Goal: Task Accomplishment & Management: Manage account settings

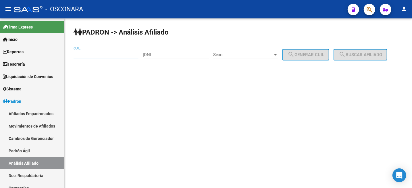
scroll to position [72, 0]
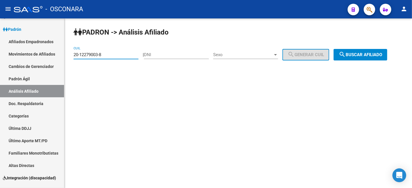
click at [376, 58] on button "search Buscar afiliado" at bounding box center [361, 55] width 54 height 12
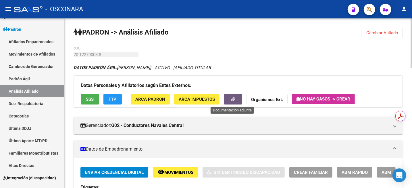
click at [228, 104] on button "button" at bounding box center [233, 99] width 18 height 11
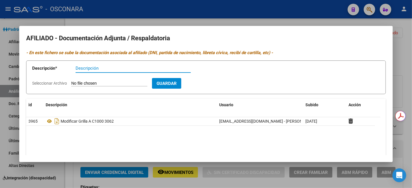
click at [407, 59] on div at bounding box center [206, 94] width 412 height 188
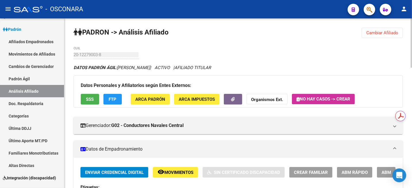
drag, startPoint x: 392, startPoint y: 29, endPoint x: 392, endPoint y: 32, distance: 3.2
click at [392, 32] on button "Cambiar Afiliado" at bounding box center [382, 33] width 41 height 10
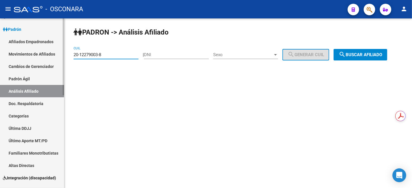
drag, startPoint x: 109, startPoint y: 54, endPoint x: 56, endPoint y: 54, distance: 53.5
click at [57, 54] on mat-sidenav-container "Firma Express Inicio Calendario SSS Instructivos Contacto OS Reportes Tablero d…" at bounding box center [206, 102] width 412 height 169
paste input "3-34561150-9"
click at [346, 58] on mat-icon "search" at bounding box center [342, 54] width 7 height 7
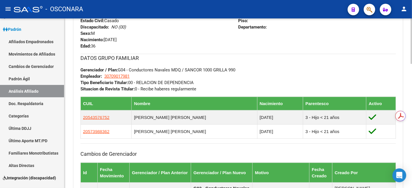
scroll to position [36, 0]
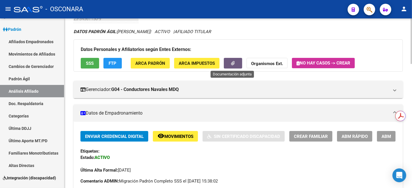
click at [227, 66] on button "button" at bounding box center [233, 63] width 18 height 11
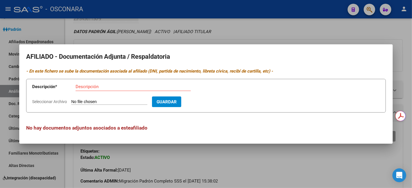
click at [215, 22] on div at bounding box center [206, 94] width 412 height 188
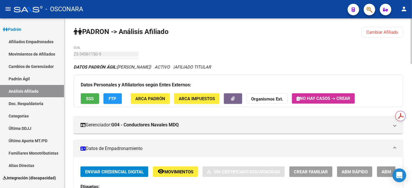
scroll to position [0, 0]
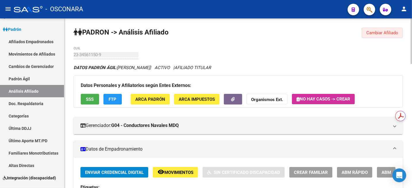
click at [374, 36] on button "Cambiar Afiliado" at bounding box center [382, 33] width 41 height 10
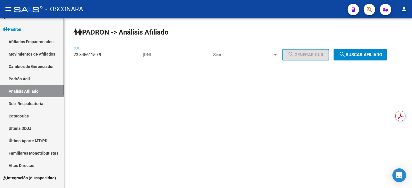
drag, startPoint x: 114, startPoint y: 54, endPoint x: 40, endPoint y: 70, distance: 75.6
click at [40, 70] on mat-sidenav-container "Firma Express Inicio Calendario SSS Instructivos Contacto OS Reportes Tablero d…" at bounding box center [206, 102] width 412 height 169
paste input "0-22895770-5"
type input "20-22895770-5"
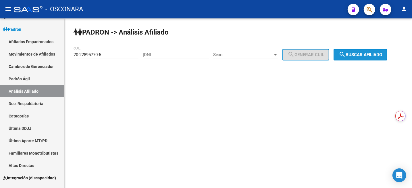
click at [377, 57] on span "search Buscar afiliado" at bounding box center [360, 54] width 43 height 5
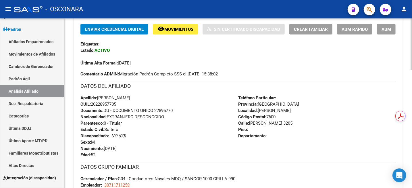
scroll to position [144, 0]
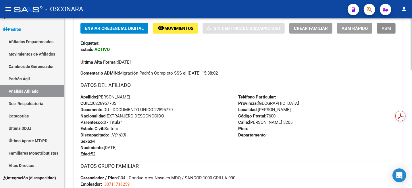
click at [386, 33] on button "ABM" at bounding box center [386, 28] width 19 height 11
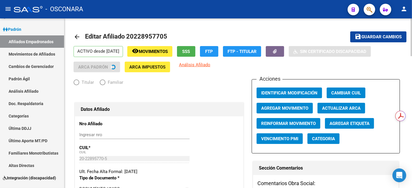
radio input "true"
type input "30-71171125-9"
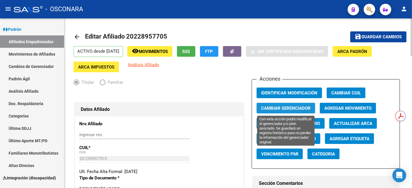
click at [276, 109] on span "Cambiar Gerenciador" at bounding box center [285, 108] width 49 height 5
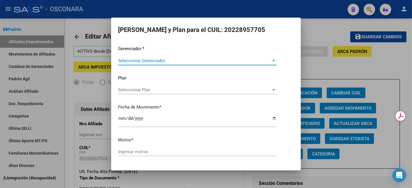
click at [186, 60] on span "Seleccionar Gerenciador" at bounding box center [194, 60] width 153 height 5
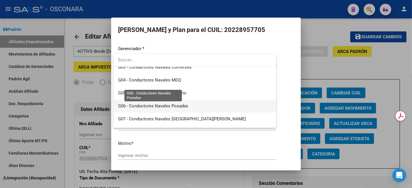
scroll to position [108, 0]
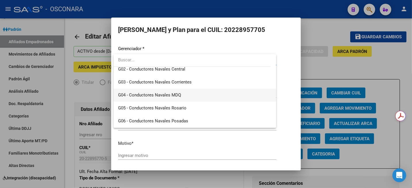
click at [180, 97] on span "G04 - Conductores Navales MDQ" at bounding box center [149, 94] width 63 height 5
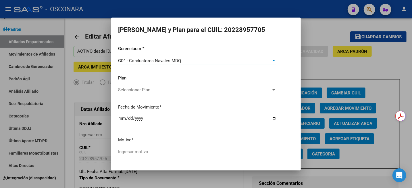
click at [176, 91] on span "Seleccionar Plan" at bounding box center [194, 89] width 153 height 5
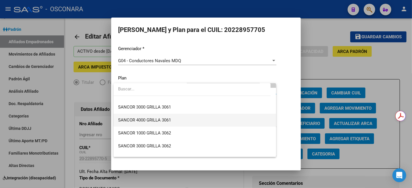
scroll to position [36, 0]
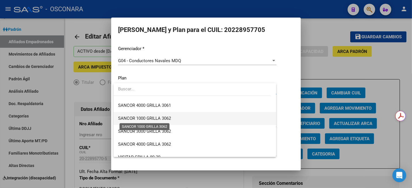
click at [165, 118] on span "SANCOR 1000 GRILLA 3062" at bounding box center [144, 118] width 53 height 5
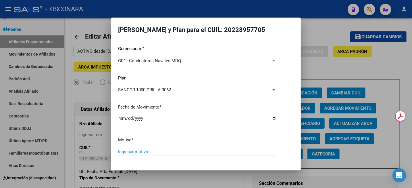
click at [145, 153] on input "Ingresar motivo" at bounding box center [197, 151] width 158 height 5
click at [122, 152] on input "ca,bio [PERSON_NAME] c1000" at bounding box center [197, 151] width 158 height 5
type input "cambio de grilla c1000 3062"
click at [152, 166] on button "Aceptar" at bounding box center [166, 171] width 28 height 10
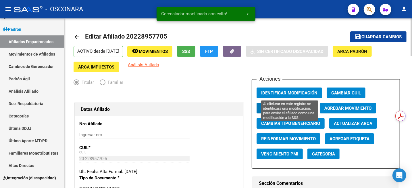
click at [284, 94] on span "Identificar Modificación" at bounding box center [289, 92] width 56 height 5
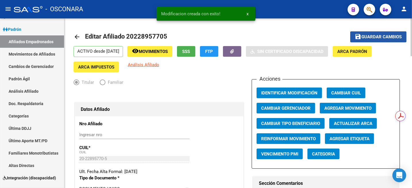
click at [362, 35] on span "save Guardar cambios" at bounding box center [378, 36] width 47 height 5
click at [154, 52] on span "Movimientos" at bounding box center [153, 51] width 29 height 5
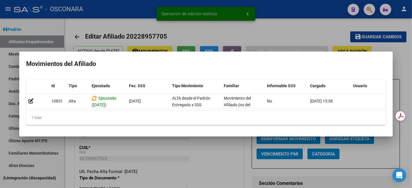
click at [242, 29] on div at bounding box center [206, 94] width 412 height 188
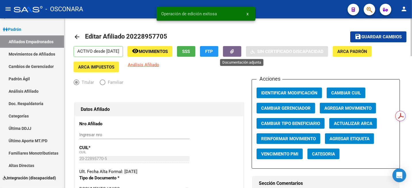
click at [234, 53] on icon "button" at bounding box center [233, 51] width 4 height 4
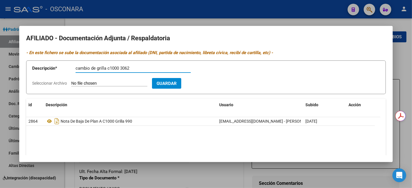
type input "cambio de grilla c1000 3062"
type input "C:\fakepath\CamScanner [DATE] 14.04.pdf"
click at [209, 81] on span "Guardar" at bounding box center [200, 83] width 20 height 5
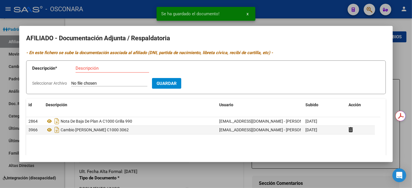
click at [410, 59] on div at bounding box center [206, 94] width 412 height 188
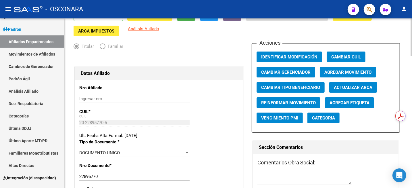
scroll to position [0, 0]
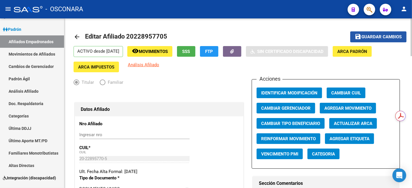
click at [366, 35] on span "Guardar cambios" at bounding box center [382, 37] width 40 height 5
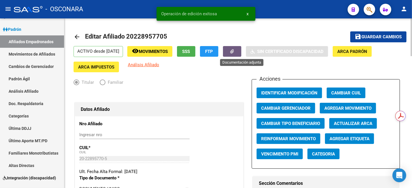
click at [242, 49] on button "button" at bounding box center [232, 51] width 18 height 11
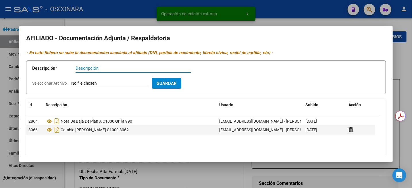
click at [407, 92] on div at bounding box center [206, 94] width 412 height 188
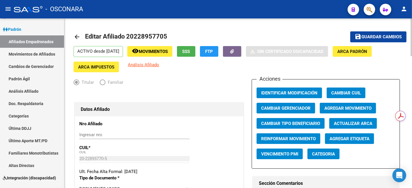
click at [365, 37] on span "Guardar cambios" at bounding box center [382, 37] width 40 height 5
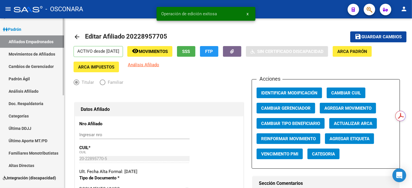
click at [30, 91] on link "Análisis Afiliado" at bounding box center [32, 91] width 64 height 12
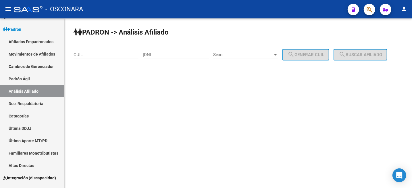
click at [91, 52] on input "CUIL" at bounding box center [106, 54] width 65 height 5
paste input "20-13942659-3"
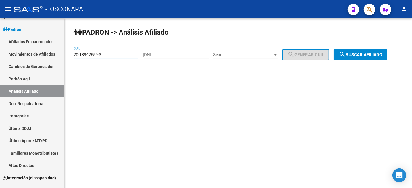
type input "20-13942659-3"
click at [381, 51] on button "search Buscar afiliado" at bounding box center [361, 55] width 54 height 12
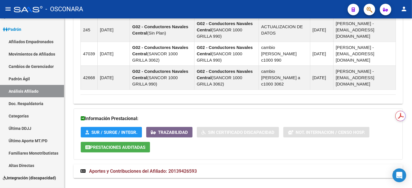
scroll to position [390, 0]
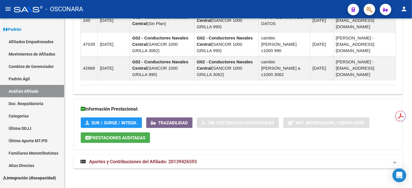
click at [168, 162] on span "Aportes y Contribuciones del Afiliado: 20139426593" at bounding box center [143, 161] width 108 height 5
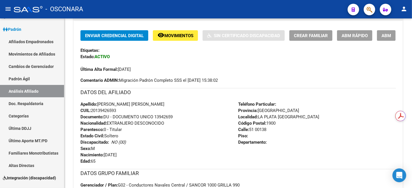
scroll to position [136, 0]
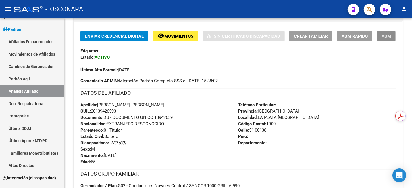
click at [392, 35] on button "ABM" at bounding box center [386, 36] width 19 height 11
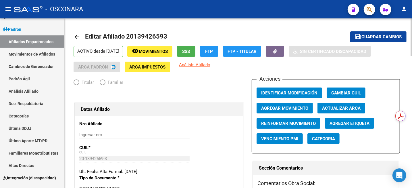
radio input "true"
type input "30-71704079-8"
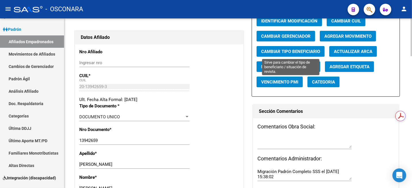
scroll to position [36, 0]
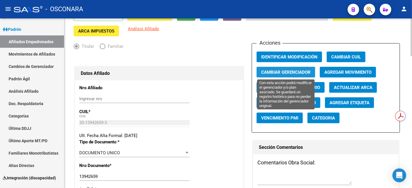
click at [296, 72] on span "Cambiar Gerenciador" at bounding box center [285, 72] width 49 height 5
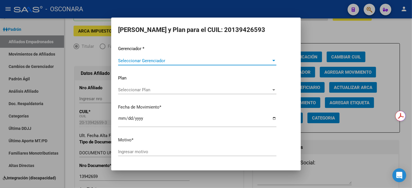
click at [202, 61] on span "Seleccionar Gerenciador" at bounding box center [194, 60] width 153 height 5
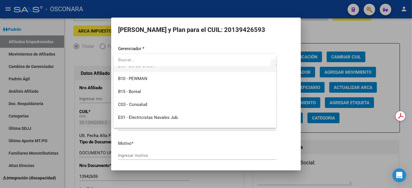
scroll to position [72, 0]
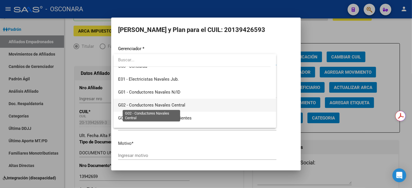
click at [182, 103] on span "G02 - Conductores Navales Central" at bounding box center [151, 104] width 67 height 5
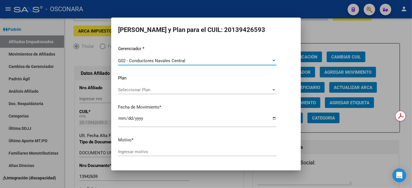
click at [138, 87] on span "Seleccionar Plan" at bounding box center [194, 89] width 153 height 5
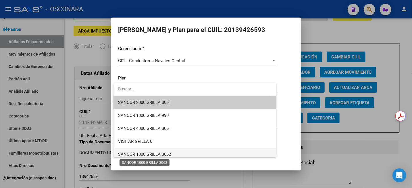
click at [161, 154] on span "SANCOR 1000 GRILLA 3062" at bounding box center [144, 154] width 53 height 5
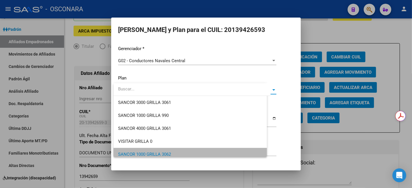
scroll to position [3, 0]
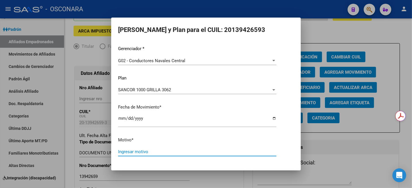
click at [130, 152] on input "Ingresar motivo" at bounding box center [197, 151] width 158 height 5
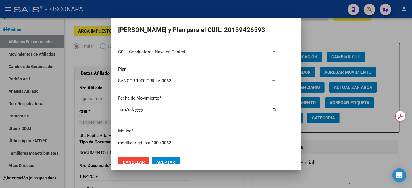
scroll to position [17, 0]
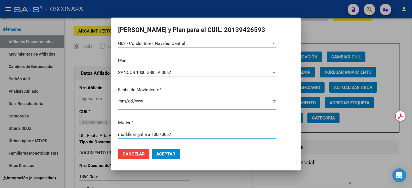
type input "modificar grilla a 1000 3062"
click at [165, 153] on span "Aceptar" at bounding box center [165, 153] width 19 height 5
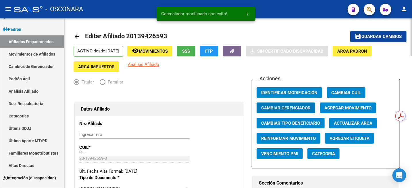
scroll to position [0, 0]
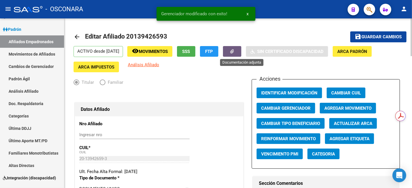
click at [234, 52] on icon "button" at bounding box center [233, 51] width 4 height 4
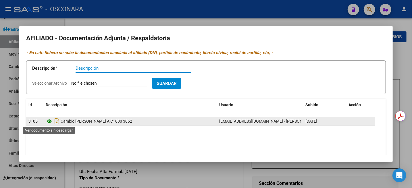
click at [50, 120] on icon at bounding box center [49, 121] width 7 height 7
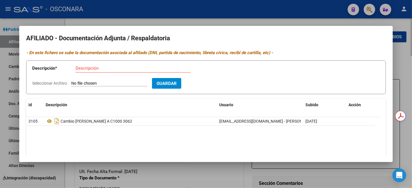
click at [412, 61] on div at bounding box center [206, 94] width 412 height 188
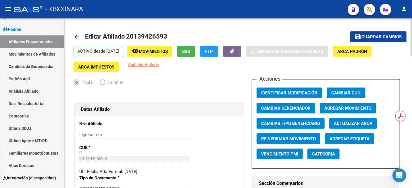
click at [362, 36] on span "Guardar cambios" at bounding box center [382, 37] width 40 height 5
click at [144, 37] on span "Editar Afiliado 20139426593" at bounding box center [126, 36] width 82 height 7
copy h1 "20139426593"
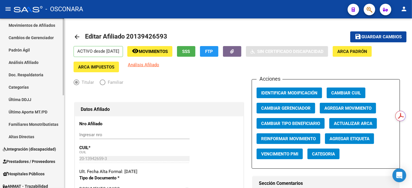
scroll to position [108, 0]
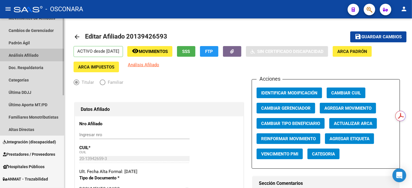
click at [25, 54] on link "Análisis Afiliado" at bounding box center [32, 55] width 64 height 12
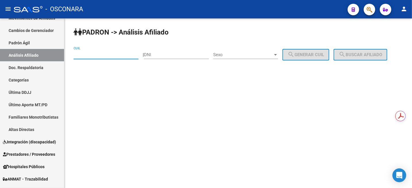
click at [123, 55] on input "CUIL" at bounding box center [106, 54] width 65 height 5
paste input "20-13942659-3"
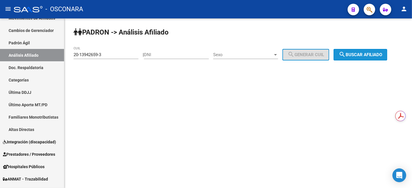
click at [373, 52] on span "search Buscar afiliado" at bounding box center [360, 54] width 43 height 5
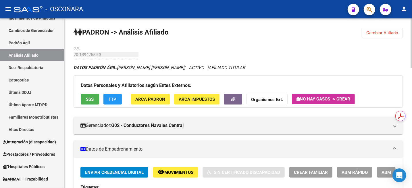
click at [379, 30] on span "Cambiar Afiliado" at bounding box center [383, 32] width 32 height 5
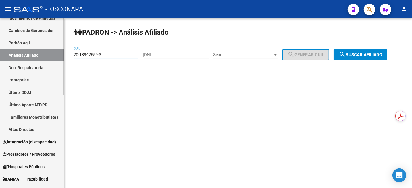
drag, startPoint x: 116, startPoint y: 55, endPoint x: 55, endPoint y: 56, distance: 61.3
click at [57, 56] on mat-sidenav-container "Firma Express Inicio Calendario SSS Instructivos Contacto OS Reportes Tablero d…" at bounding box center [206, 102] width 412 height 169
paste input "3-14060232-9"
type input "23-14060232-9"
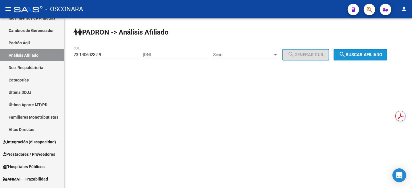
click at [368, 55] on span "search Buscar afiliado" at bounding box center [360, 54] width 43 height 5
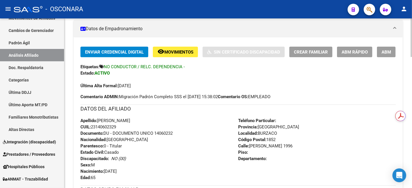
scroll to position [107, 0]
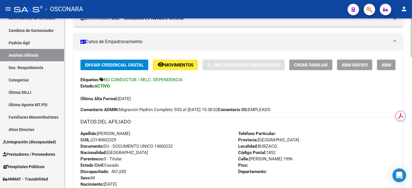
click at [387, 66] on span "ABM" at bounding box center [386, 64] width 9 height 5
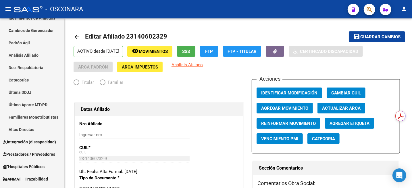
radio input "true"
type input "30-68777090-7"
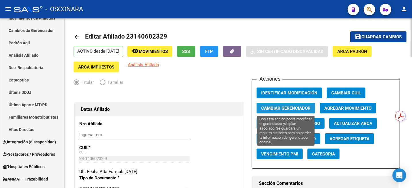
click at [293, 108] on span "Cambiar Gerenciador" at bounding box center [285, 108] width 49 height 5
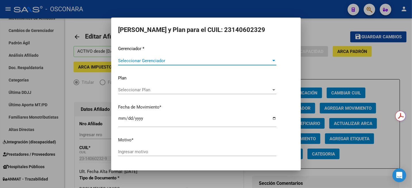
click at [201, 62] on span "Seleccionar Gerenciador" at bounding box center [194, 60] width 153 height 5
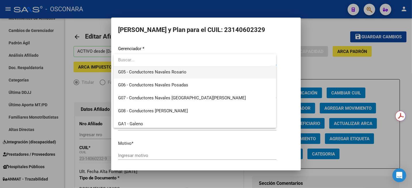
scroll to position [72, 0]
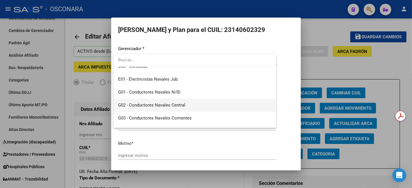
click at [185, 102] on span "G02 - Conductores Navales Central" at bounding box center [195, 105] width 154 height 13
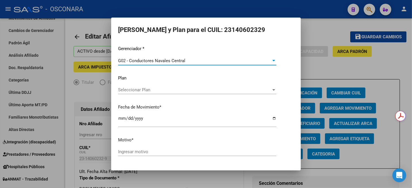
click at [152, 89] on span "Seleccionar Plan" at bounding box center [194, 89] width 153 height 5
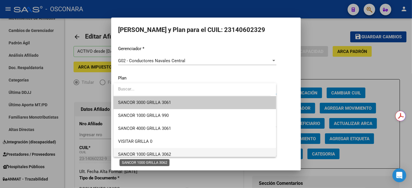
click at [164, 153] on span "SANCOR 1000 GRILLA 3062" at bounding box center [144, 154] width 53 height 5
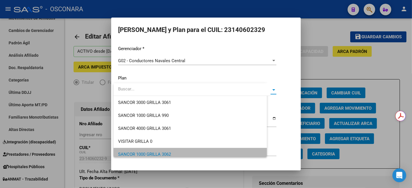
scroll to position [3, 0]
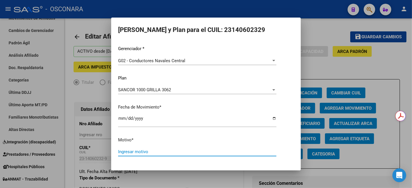
click at [130, 154] on input "Ingresar motivo" at bounding box center [197, 151] width 158 height 5
type input "modificar grilla c1000 3062"
click at [152, 166] on button "Aceptar" at bounding box center [166, 171] width 28 height 10
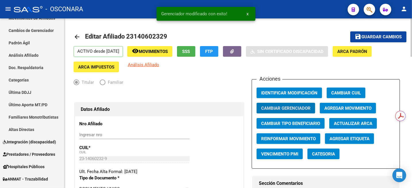
click at [374, 35] on span "Guardar cambios" at bounding box center [382, 37] width 40 height 5
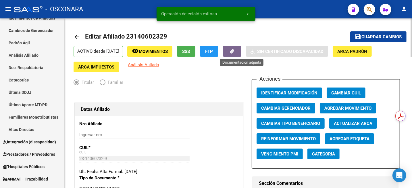
click at [242, 50] on button "button" at bounding box center [232, 51] width 18 height 11
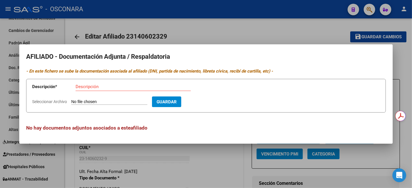
click at [89, 89] on div "Descripción" at bounding box center [133, 86] width 115 height 9
type input "modificar grilla c1000 3062"
type input "C:\fakepath\WhatsApp Image [DATE] 11.59.23.jpeg"
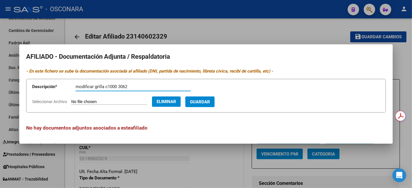
click at [210, 99] on span "Guardar" at bounding box center [200, 101] width 20 height 5
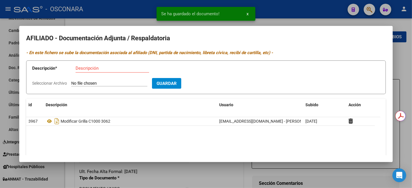
click at [306, 21] on div at bounding box center [206, 94] width 412 height 188
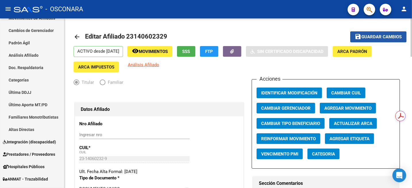
click at [363, 37] on span "Guardar cambios" at bounding box center [382, 37] width 40 height 5
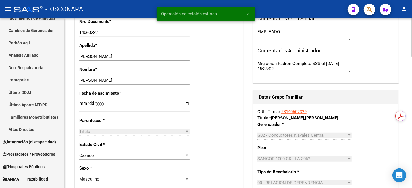
scroll to position [216, 0]
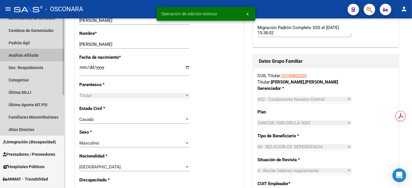
click at [26, 57] on link "Análisis Afiliado" at bounding box center [32, 55] width 64 height 12
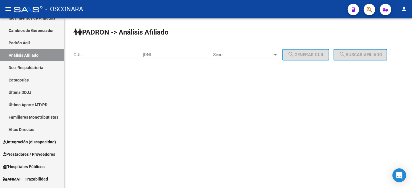
click at [110, 54] on input "CUIL" at bounding box center [106, 54] width 65 height 5
paste input "20-29814379-9"
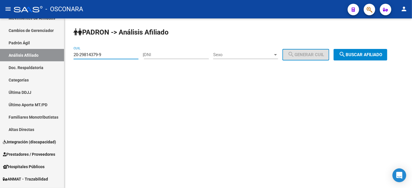
type input "20-29814379-9"
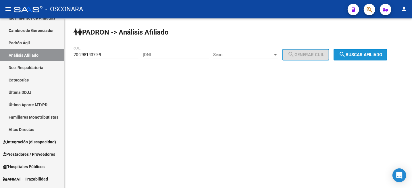
click at [352, 58] on button "search Buscar afiliado" at bounding box center [361, 55] width 54 height 12
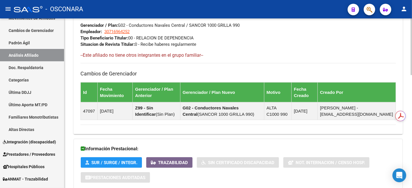
scroll to position [336, 0]
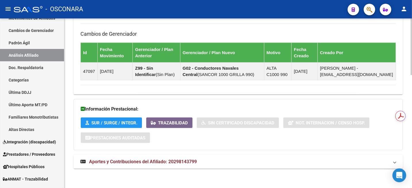
click at [189, 164] on mat-expansion-panel-header "Aportes y Contribuciones del Afiliado: 20298143799" at bounding box center [239, 162] width 330 height 14
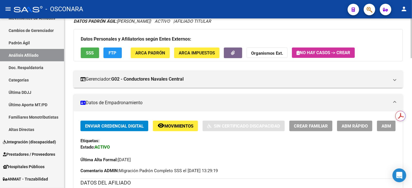
scroll to position [0, 0]
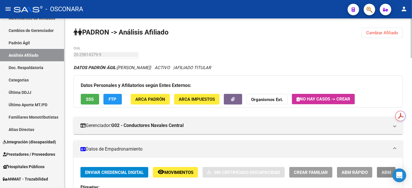
click at [379, 174] on button "ABM" at bounding box center [386, 172] width 19 height 11
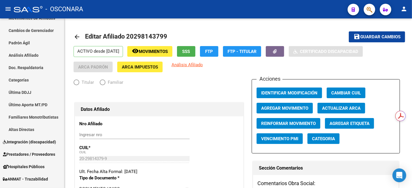
radio input "true"
type input "30-71696425-2"
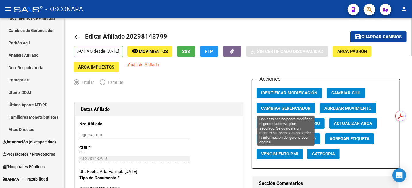
click at [289, 110] on span "Cambiar Gerenciador" at bounding box center [285, 108] width 49 height 5
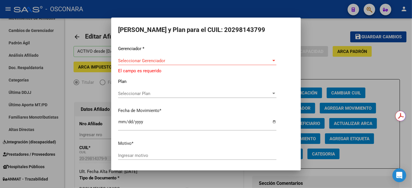
click at [211, 64] on div "Seleccionar Gerenciador Seleccionar Gerenciador" at bounding box center [197, 60] width 158 height 9
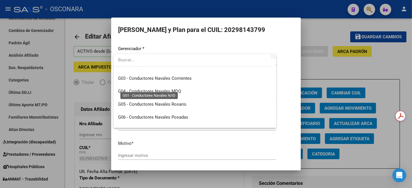
scroll to position [72, 0]
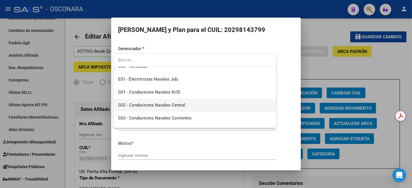
click at [179, 107] on span "G02 - Conductores Navales Central" at bounding box center [151, 104] width 67 height 5
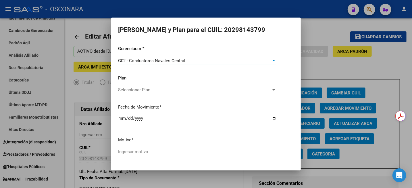
click at [142, 91] on span "Seleccionar Plan" at bounding box center [194, 89] width 153 height 5
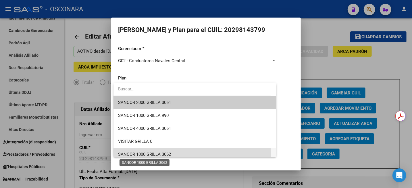
click at [165, 155] on span "SANCOR 1000 GRILLA 3062" at bounding box center [144, 154] width 53 height 5
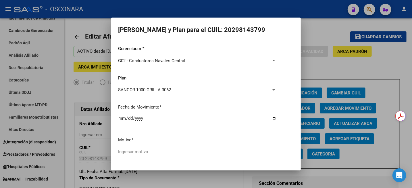
click at [146, 155] on div "Ingresar motivo" at bounding box center [197, 151] width 158 height 9
type input "c"
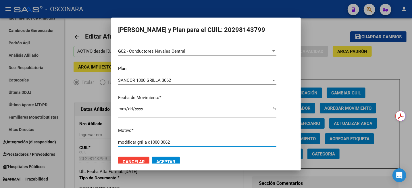
scroll to position [17, 0]
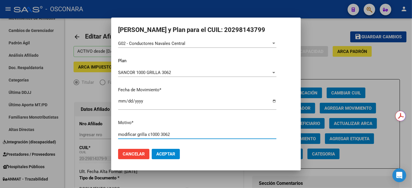
type input "modificar grilla c1000 3062"
click at [175, 157] on button "Aceptar" at bounding box center [166, 154] width 28 height 10
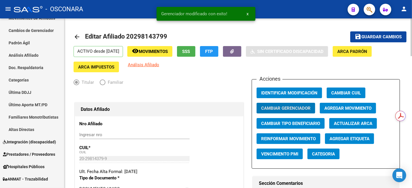
click at [242, 46] on button "button" at bounding box center [232, 51] width 18 height 11
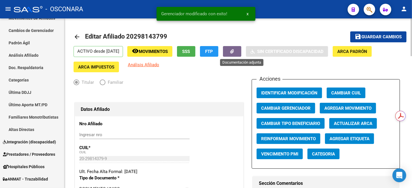
drag, startPoint x: 244, startPoint y: 51, endPoint x: 247, endPoint y: 54, distance: 4.3
click at [242, 54] on button "button" at bounding box center [232, 51] width 18 height 11
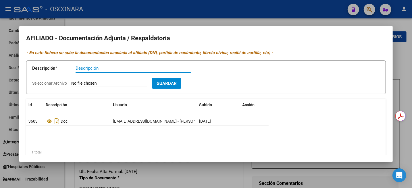
paste input "modificar grilla c1000 3062"
type input "modificar grilla c1000 3062"
type input "C:\fakepath\WhatsApp Image [DATE] 12.35.23.jpeg"
click at [210, 83] on span "Guardar" at bounding box center [200, 83] width 20 height 5
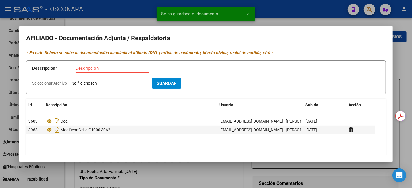
click at [403, 58] on div at bounding box center [206, 94] width 412 height 188
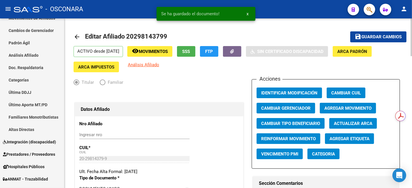
click at [377, 36] on span "Guardar cambios" at bounding box center [382, 37] width 40 height 5
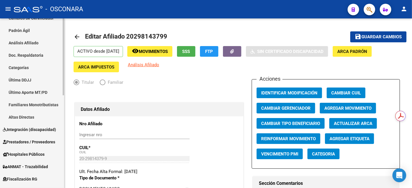
scroll to position [108, 0]
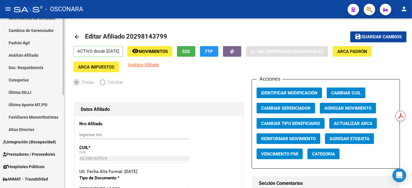
click at [24, 54] on link "Análisis Afiliado" at bounding box center [32, 55] width 64 height 12
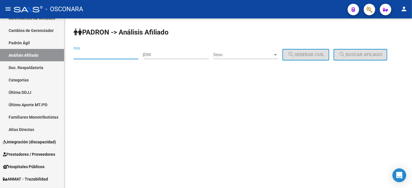
drag, startPoint x: 111, startPoint y: 54, endPoint x: 169, endPoint y: 71, distance: 60.3
click at [110, 54] on input "CUIL" at bounding box center [106, 54] width 65 height 5
paste input "27-20972438-9"
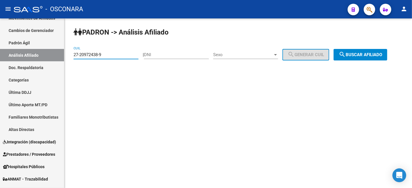
type input "27-20972438-9"
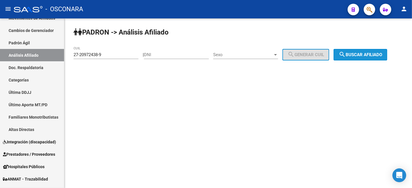
click at [354, 55] on span "search Buscar afiliado" at bounding box center [360, 54] width 43 height 5
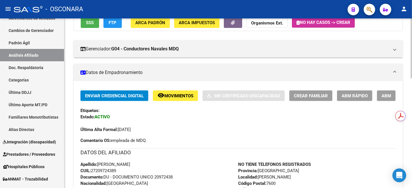
scroll to position [144, 0]
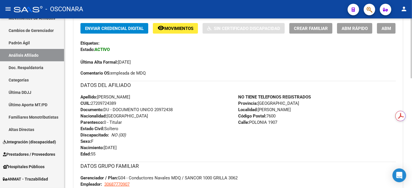
click at [389, 25] on button "ABM" at bounding box center [386, 28] width 19 height 11
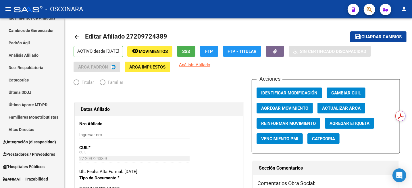
radio input "true"
type input "30-68777090-7"
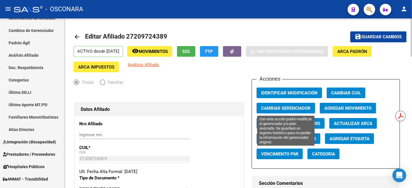
click at [289, 108] on span "Cambiar Gerenciador" at bounding box center [285, 108] width 49 height 5
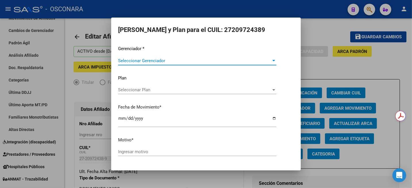
click at [238, 62] on span "Seleccionar Gerenciador" at bounding box center [194, 60] width 153 height 5
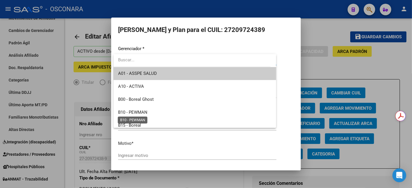
scroll to position [108, 0]
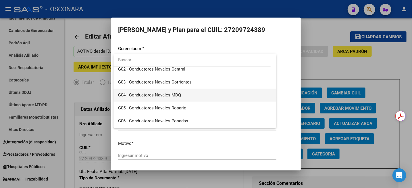
click at [184, 96] on span "G04 - Conductores Navales MDQ" at bounding box center [195, 95] width 154 height 13
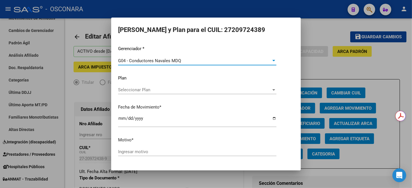
click at [170, 89] on span "Seleccionar Plan" at bounding box center [194, 89] width 153 height 5
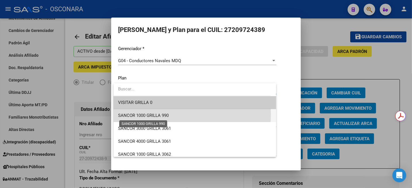
click at [162, 114] on span "SANCOR 1000 GRILLA 990" at bounding box center [143, 115] width 51 height 5
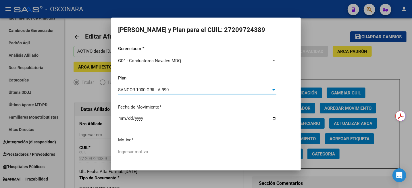
click at [141, 150] on input "Ingresar motivo" at bounding box center [197, 151] width 158 height 5
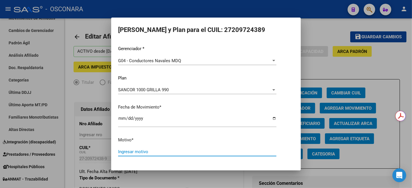
paste input "27209724389"
drag, startPoint x: 156, startPoint y: 150, endPoint x: 151, endPoint y: 151, distance: 5.8
click at [151, 151] on input "27209724389" at bounding box center [197, 151] width 158 height 5
drag, startPoint x: 150, startPoint y: 151, endPoint x: 146, endPoint y: 150, distance: 3.8
click at [150, 151] on input "27209724389" at bounding box center [197, 151] width 158 height 5
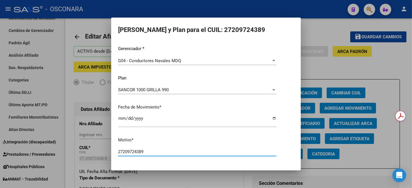
click at [146, 150] on input "27209724389" at bounding box center [197, 151] width 158 height 5
type input "modificar grilla a c1000 990"
click at [152, 166] on button "Aceptar" at bounding box center [166, 171] width 28 height 10
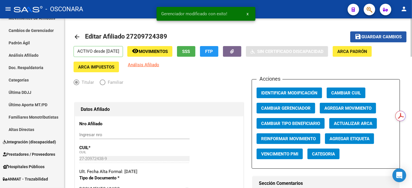
click at [369, 35] on span "Guardar cambios" at bounding box center [382, 37] width 40 height 5
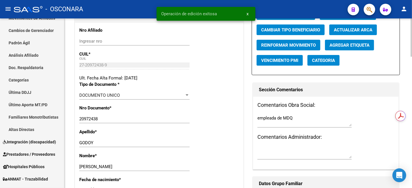
scroll to position [72, 0]
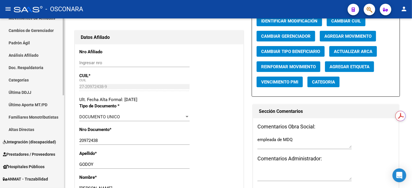
click at [27, 60] on link "Análisis Afiliado" at bounding box center [32, 55] width 64 height 12
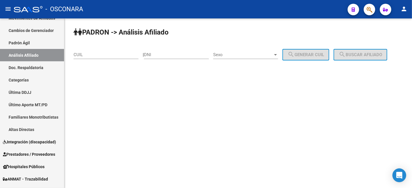
click at [116, 54] on input "CUIL" at bounding box center [106, 54] width 65 height 5
paste input "20-20913081-6"
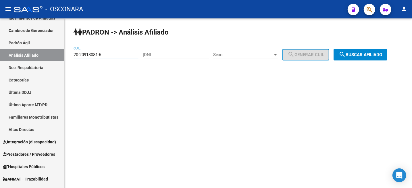
type input "20-20913081-6"
click at [378, 55] on span "search Buscar afiliado" at bounding box center [360, 54] width 43 height 5
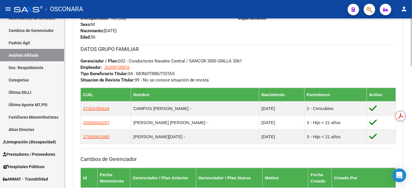
scroll to position [288, 0]
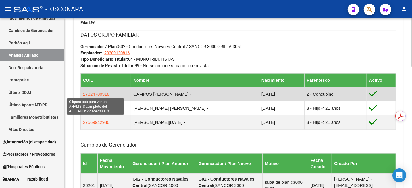
click at [97, 95] on span "27324780918" at bounding box center [96, 93] width 26 height 5
type textarea "27324780918"
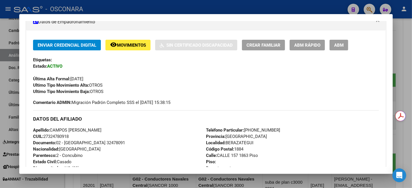
scroll to position [144, 0]
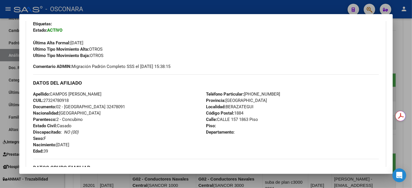
click at [409, 38] on div at bounding box center [206, 94] width 412 height 188
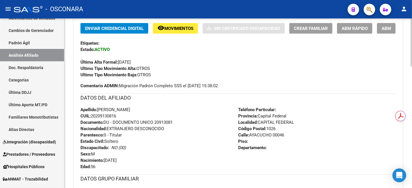
scroll to position [36, 0]
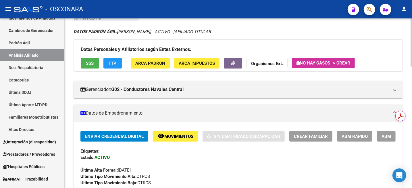
click at [178, 137] on span "Movimientos" at bounding box center [179, 136] width 29 height 5
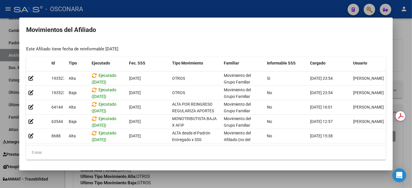
click at [398, 39] on div at bounding box center [206, 94] width 412 height 188
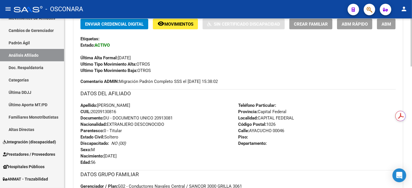
scroll to position [144, 0]
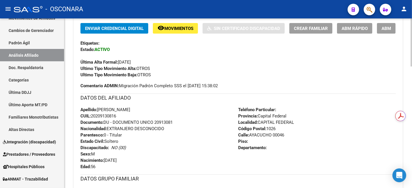
click at [390, 28] on span "ABM" at bounding box center [386, 28] width 9 height 5
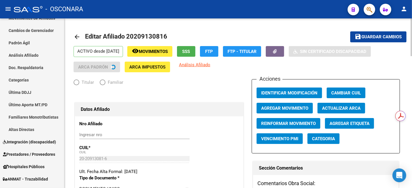
radio input "true"
type input "20-20913081-6"
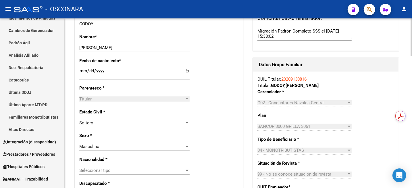
scroll to position [216, 0]
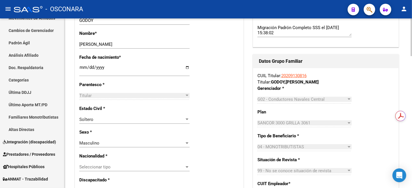
click at [188, 120] on div at bounding box center [187, 119] width 5 height 5
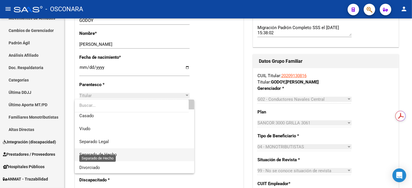
scroll to position [30, 0]
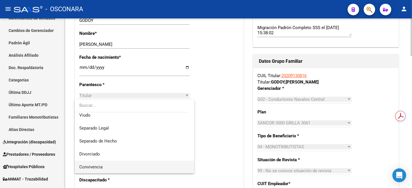
click at [111, 165] on span "Convivencia" at bounding box center [134, 167] width 110 height 13
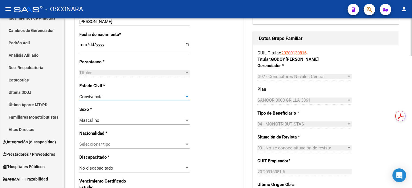
scroll to position [252, 0]
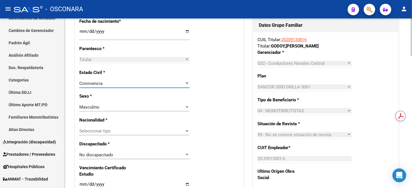
click at [139, 132] on span "Seleccionar tipo" at bounding box center [131, 130] width 105 height 5
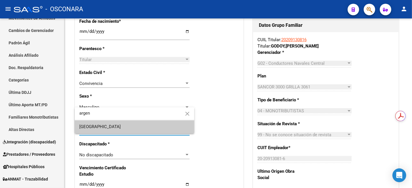
type input "argen"
click at [108, 129] on span "[GEOGRAPHIC_DATA]" at bounding box center [134, 126] width 110 height 13
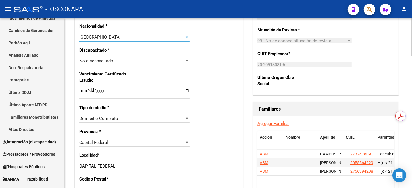
scroll to position [360, 0]
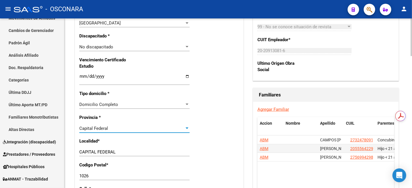
click at [155, 129] on div "Capital Federal" at bounding box center [131, 128] width 105 height 5
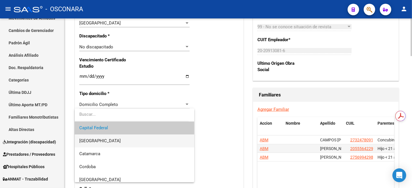
click at [116, 145] on span "[GEOGRAPHIC_DATA]" at bounding box center [134, 140] width 110 height 13
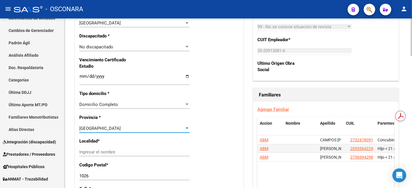
click at [124, 152] on input "Ingresar el nombre" at bounding box center [134, 151] width 110 height 5
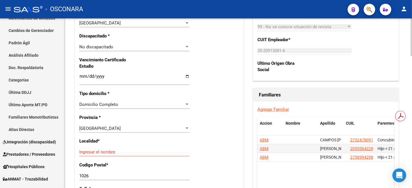
scroll to position [396, 0]
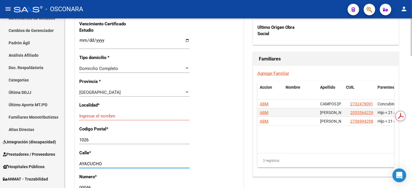
drag, startPoint x: 106, startPoint y: 165, endPoint x: 65, endPoint y: 161, distance: 40.7
click at [66, 162] on div "arrow_back Editar Afiliado 20209130816 save Guardar cambios ACTIVO desde [DATE]…" at bounding box center [238, 5] width 348 height 764
paste input "CALLE 157 1869 1884 [GEOGRAPHIC_DATA] [GEOGRAPHIC_DATA]"
drag, startPoint x: 162, startPoint y: 163, endPoint x: 207, endPoint y: 164, distance: 45.5
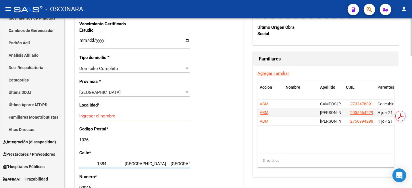
click at [207, 164] on div "Nro Afiliado Ingresar nro CUIL * 20-20913081-6 CUIL ARCA Padrón Ult. Fecha Alta…" at bounding box center [159, 33] width 169 height 624
type input "CALLE 157 1869 1884"
click at [98, 115] on input "Ingresar el nombre" at bounding box center [134, 115] width 110 height 5
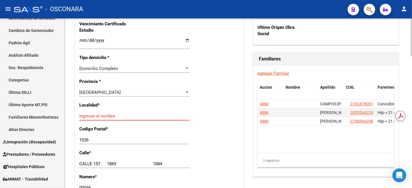
paste input "BERAZATEGUI"
type input "BERAZATEGUI"
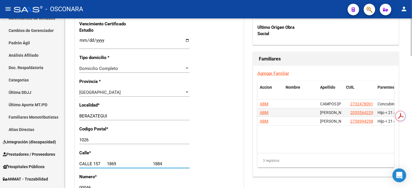
click at [151, 163] on input "CALLE 157 1869 1884" at bounding box center [134, 163] width 110 height 5
type input "CALLE 157 1869"
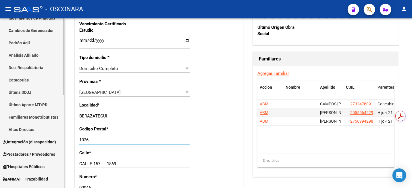
drag, startPoint x: 92, startPoint y: 140, endPoint x: 64, endPoint y: 139, distance: 27.9
click at [64, 139] on mat-sidenav-container "Firma Express Inicio Calendario SSS Instructivos Contacto OS Reportes Tablero d…" at bounding box center [206, 102] width 412 height 169
paste input "884"
type input "1884"
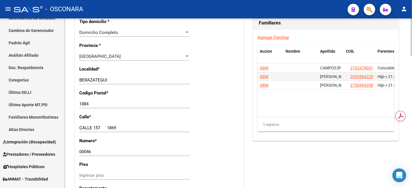
click at [106, 127] on input "CALLE 157 1869" at bounding box center [134, 127] width 110 height 5
type input "CALLE 157"
drag, startPoint x: 95, startPoint y: 152, endPoint x: 50, endPoint y: 152, distance: 44.6
click at [51, 152] on mat-sidenav-container "Firma Express Inicio Calendario SSS Instructivos Contacto OS Reportes Tablero d…" at bounding box center [206, 102] width 412 height 169
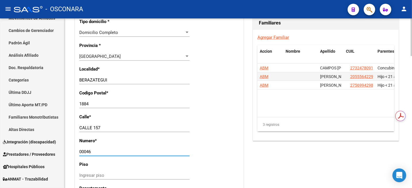
paste input "1869"
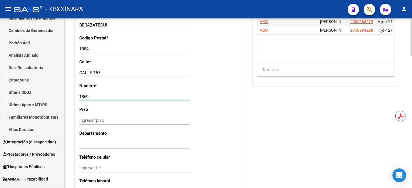
scroll to position [414, 0]
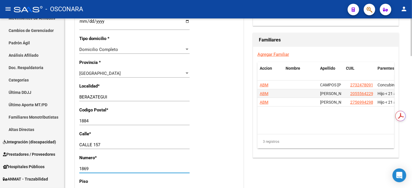
type input "1869"
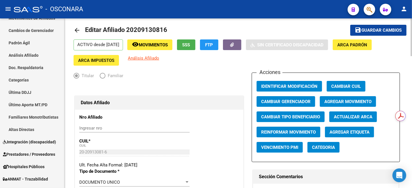
scroll to position [0, 0]
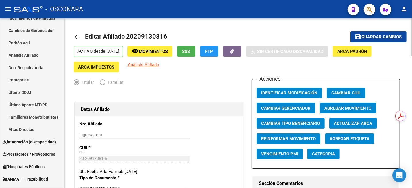
click at [372, 41] on button "save Guardar cambios" at bounding box center [379, 36] width 56 height 11
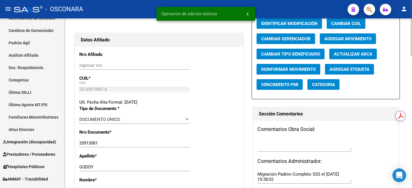
scroll to position [72, 0]
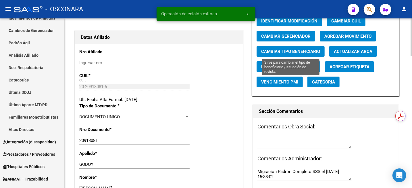
click at [302, 54] on button "Cambiar Tipo Beneficiario" at bounding box center [291, 51] width 68 height 11
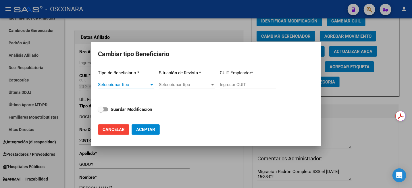
click at [148, 87] on span "Seleccionar tipo" at bounding box center [123, 84] width 51 height 5
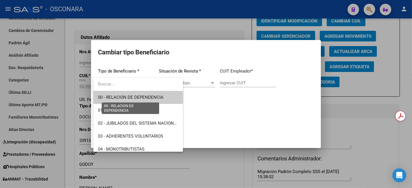
click at [143, 97] on span "00 - RELACION DE DEPENDENCIA" at bounding box center [131, 97] width 66 height 5
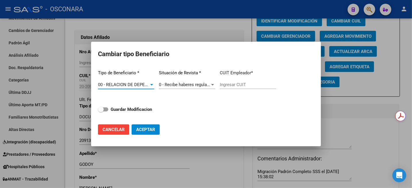
type input "30-62539063-6"
click at [136, 110] on strong "Guardar Modificacion" at bounding box center [131, 109] width 41 height 5
click at [101, 111] on input "Guardar Modificacion" at bounding box center [101, 111] width 0 height 0
checkbox input "true"
click at [148, 132] on span "Aceptar" at bounding box center [145, 129] width 19 height 5
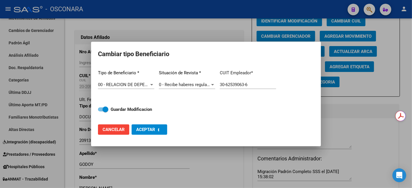
type input "30-62539063-6"
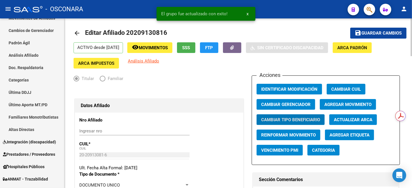
scroll to position [0, 0]
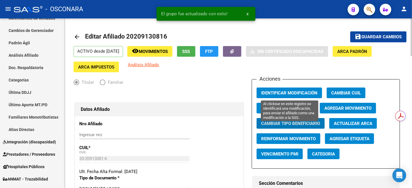
click at [302, 93] on span "Identificar Modificación" at bounding box center [289, 92] width 56 height 5
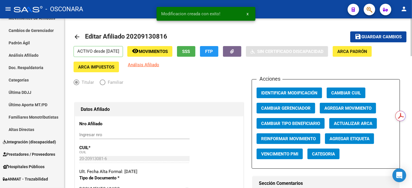
click at [358, 36] on mat-icon "save" at bounding box center [358, 36] width 7 height 7
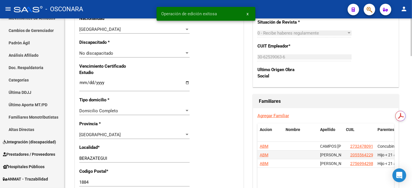
scroll to position [396, 0]
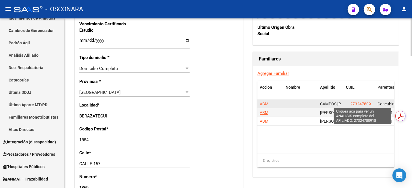
click at [364, 102] on span "27324780918" at bounding box center [363, 104] width 25 height 5
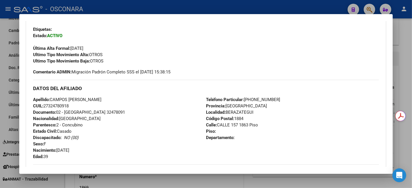
scroll to position [144, 0]
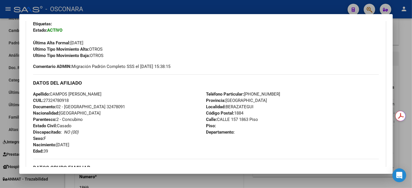
click at [361, 117] on div "Teléfono Particular: [PHONE_NUMBER] Provincia: [GEOGRAPHIC_DATA] Localidad: [GE…" at bounding box center [292, 122] width 173 height 63
click at [242, 116] on div "Teléfono Particular: [PHONE_NUMBER] Provincia: [GEOGRAPHIC_DATA] Localidad: [GE…" at bounding box center [292, 122] width 173 height 63
click at [242, 117] on span "Calle: CALLE 157 1863 Piso" at bounding box center [232, 119] width 52 height 5
click at [243, 117] on span "Calle: CALLE 157 1863 Piso" at bounding box center [232, 119] width 52 height 5
click at [248, 121] on span "Calle: CALLE 157 1863 Piso" at bounding box center [232, 119] width 52 height 5
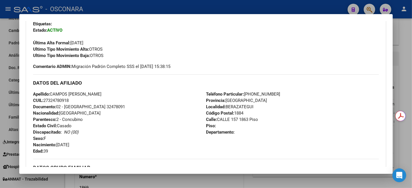
click at [248, 121] on span "Calle: CALLE 157 1863 Piso" at bounding box center [232, 119] width 52 height 5
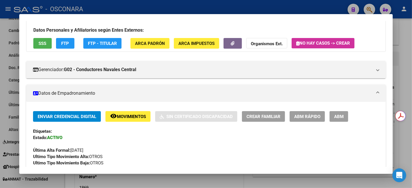
scroll to position [36, 0]
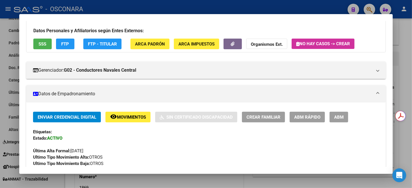
click at [341, 118] on span "ABM" at bounding box center [339, 116] width 9 height 5
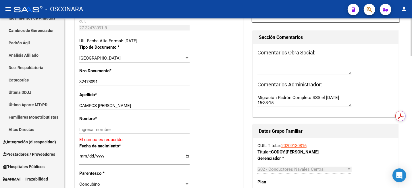
scroll to position [144, 0]
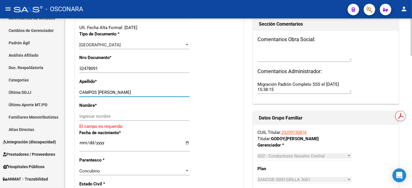
drag, startPoint x: 99, startPoint y: 93, endPoint x: 138, endPoint y: 95, distance: 39.2
click at [138, 95] on div "CAMPOS [PERSON_NAME] apellido" at bounding box center [134, 92] width 110 height 9
type input "CAMPOS"
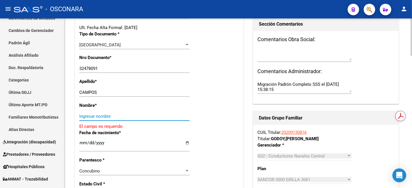
click at [110, 115] on input "Ingresar nombre" at bounding box center [134, 116] width 110 height 5
paste input "[PERSON_NAME]"
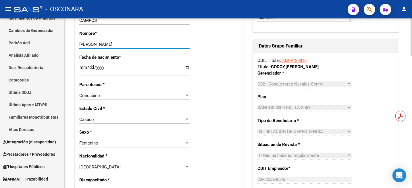
scroll to position [252, 0]
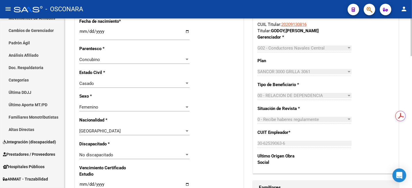
type input "[PERSON_NAME]"
click at [119, 82] on div "Casado" at bounding box center [131, 83] width 105 height 5
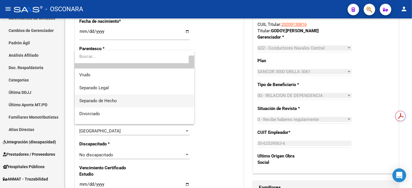
scroll to position [30, 0]
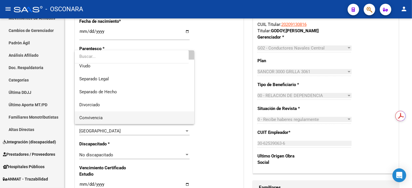
click at [106, 117] on span "Convivencia" at bounding box center [134, 117] width 110 height 13
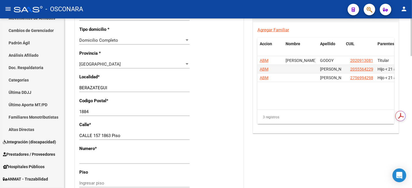
scroll to position [431, 0]
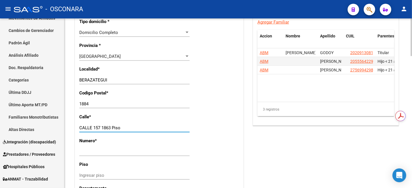
drag, startPoint x: 102, startPoint y: 127, endPoint x: 124, endPoint y: 128, distance: 22.2
click at [124, 128] on input "CALLE 157 1863 Piso" at bounding box center [134, 127] width 110 height 5
type input "CALLE 157"
click at [88, 152] on input "Ingresar nro" at bounding box center [134, 151] width 110 height 5
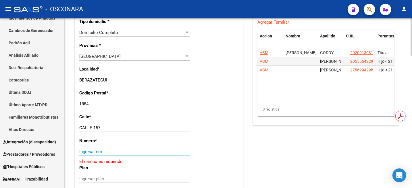
paste input "1863 Piso"
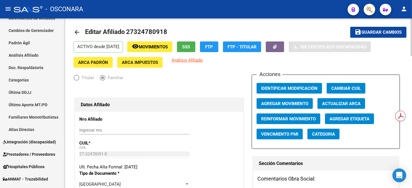
scroll to position [0, 0]
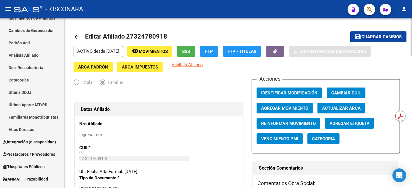
type input "1869"
click at [380, 31] on button "save Guardar cambios" at bounding box center [379, 36] width 56 height 11
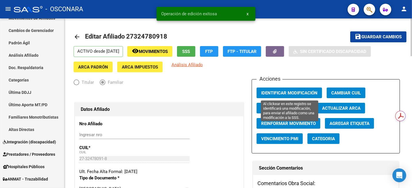
drag, startPoint x: 310, startPoint y: 90, endPoint x: 311, endPoint y: 94, distance: 4.4
click at [311, 93] on span "Identificar Modificación" at bounding box center [289, 92] width 56 height 5
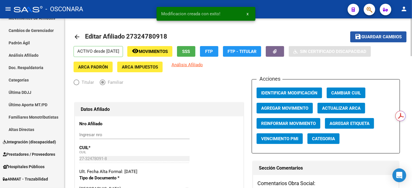
drag, startPoint x: 360, startPoint y: 37, endPoint x: 316, endPoint y: 62, distance: 51.1
click at [360, 37] on mat-icon "save" at bounding box center [358, 36] width 7 height 7
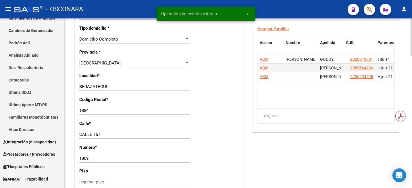
scroll to position [431, 0]
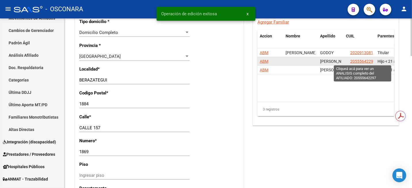
click at [362, 60] on span "20555642297" at bounding box center [363, 61] width 25 height 5
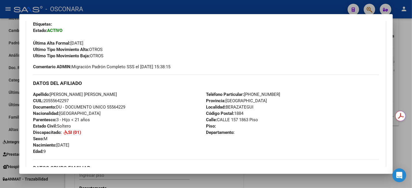
scroll to position [144, 0]
click at [401, 50] on div at bounding box center [206, 94] width 412 height 188
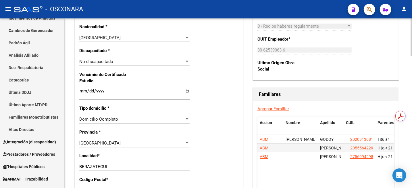
scroll to position [396, 0]
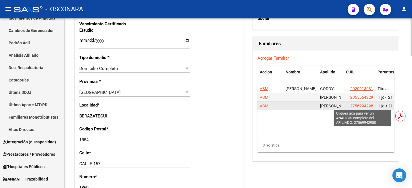
click at [358, 106] on span "27569942980" at bounding box center [363, 106] width 25 height 5
type textarea "27569942980"
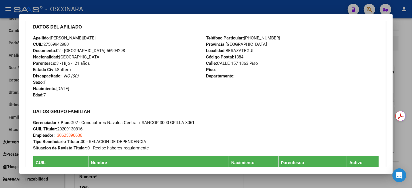
scroll to position [180, 0]
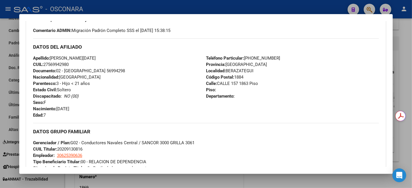
click at [412, 57] on div at bounding box center [206, 94] width 412 height 188
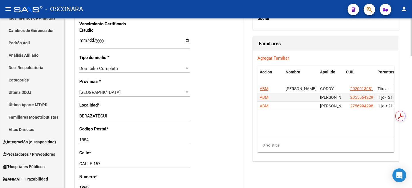
click at [412, 44] on div at bounding box center [411, 102] width 1 height 169
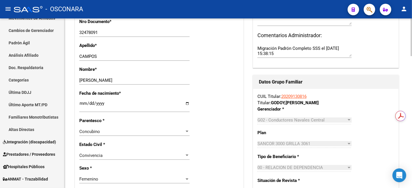
click at [298, 97] on link "20209130816" at bounding box center [294, 96] width 25 height 5
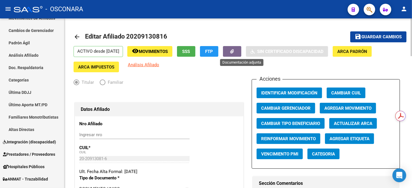
click at [240, 54] on button "button" at bounding box center [232, 51] width 18 height 11
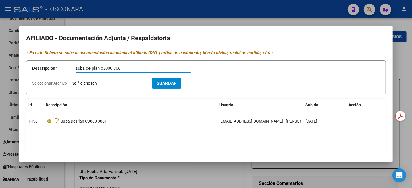
type input "suba de plan c3000 3061"
type input "C:\fakepath\WhatsApp Image [DATE] 13.05.57.jpeg"
click at [210, 82] on span "Guardar" at bounding box center [200, 83] width 20 height 5
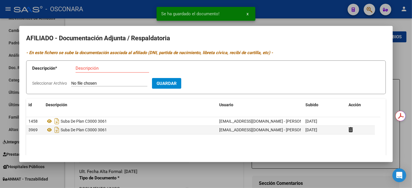
click at [408, 69] on div at bounding box center [206, 94] width 412 height 188
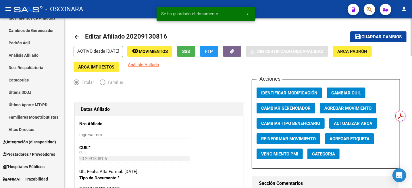
click at [368, 41] on button "save Guardar cambios" at bounding box center [379, 36] width 56 height 11
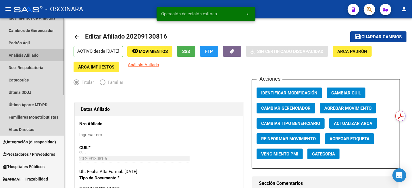
click at [31, 54] on link "Análisis Afiliado" at bounding box center [32, 55] width 64 height 12
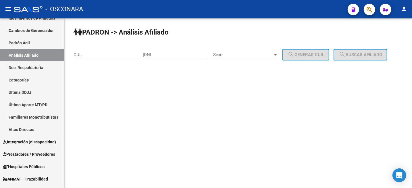
click at [125, 55] on input "CUIL" at bounding box center [106, 54] width 65 height 5
paste input "20-20913081-6"
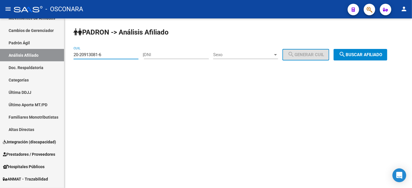
click at [346, 57] on mat-icon "search" at bounding box center [342, 54] width 7 height 7
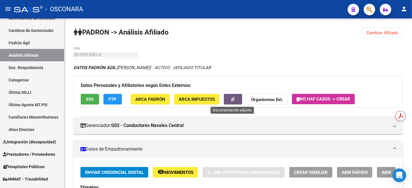
click at [228, 100] on button "button" at bounding box center [233, 99] width 18 height 11
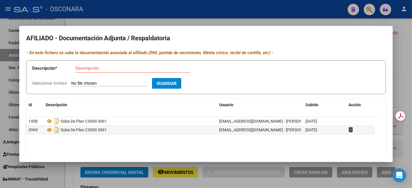
click at [407, 52] on div at bounding box center [206, 94] width 412 height 188
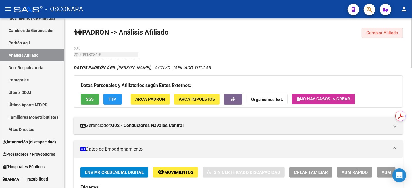
click at [381, 34] on span "Cambiar Afiliado" at bounding box center [383, 32] width 32 height 5
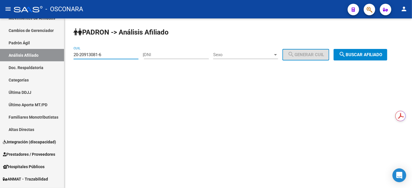
drag, startPoint x: 112, startPoint y: 56, endPoint x: 79, endPoint y: 56, distance: 32.2
click at [79, 56] on input "20-20913081-6" at bounding box center [106, 54] width 65 height 5
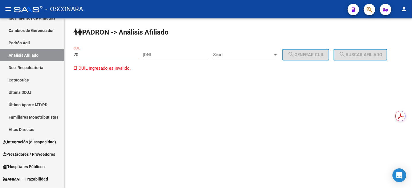
type input "2"
paste input "20-18822926-4"
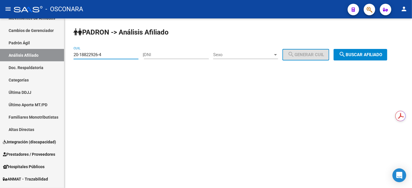
type input "20-18822926-4"
click at [374, 54] on span "search Buscar afiliado" at bounding box center [360, 54] width 43 height 5
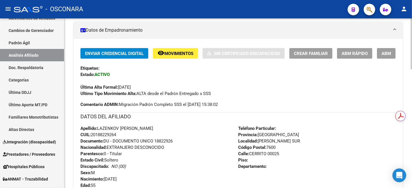
scroll to position [108, 0]
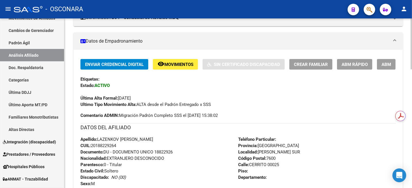
click at [390, 63] on span "ABM" at bounding box center [386, 64] width 9 height 5
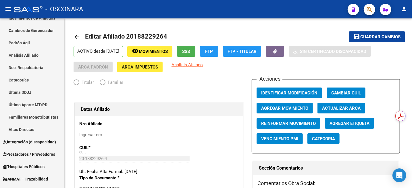
radio input "true"
type input "30-71454587-2"
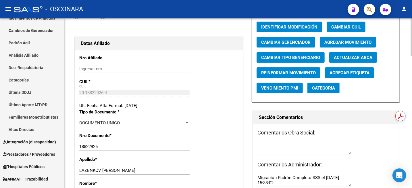
scroll to position [36, 0]
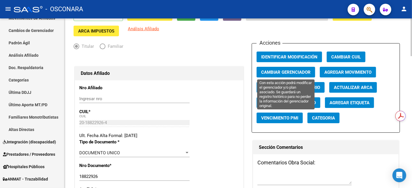
click at [271, 73] on span "Cambiar Gerenciador" at bounding box center [285, 72] width 49 height 5
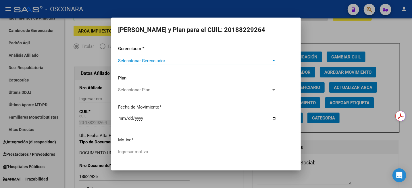
click at [197, 64] on div "Seleccionar Gerenciador Seleccionar Gerenciador" at bounding box center [197, 60] width 158 height 9
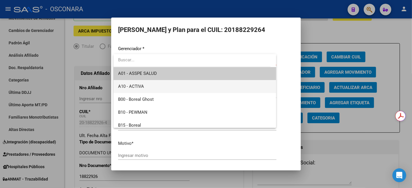
scroll to position [108, 0]
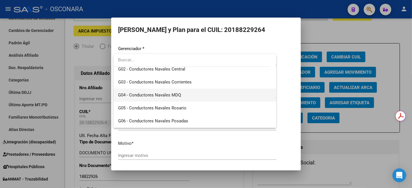
click at [185, 97] on span "G04 - Conductores Navales MDQ" at bounding box center [195, 95] width 154 height 13
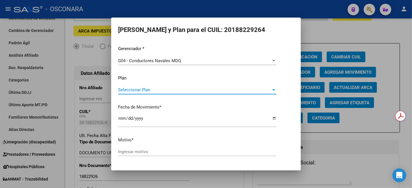
click at [166, 89] on span "Seleccionar Plan" at bounding box center [194, 89] width 153 height 5
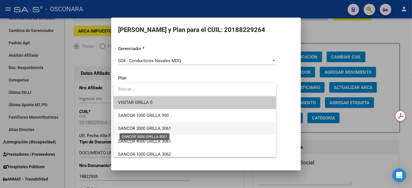
click at [169, 127] on span "SANCOR 3000 GRILLA 3061" at bounding box center [144, 128] width 53 height 5
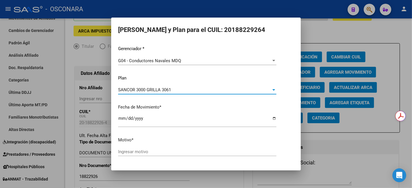
click at [157, 148] on div "Ingresar motivo" at bounding box center [197, 151] width 158 height 9
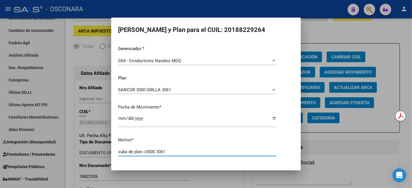
type input "suba de plan c3000 3061"
click at [152, 166] on button "Aceptar" at bounding box center [166, 171] width 28 height 10
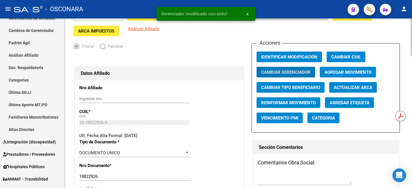
drag, startPoint x: 176, startPoint y: 150, endPoint x: 116, endPoint y: 152, distance: 59.3
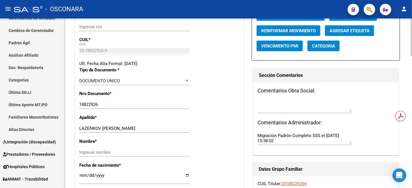
click at [106, 126] on input "LAZENKOV [PERSON_NAME]" at bounding box center [134, 128] width 110 height 5
type input "LAZENKOV"
click at [96, 153] on input "Ingresar nombre" at bounding box center [134, 152] width 110 height 5
paste input "[PERSON_NAME]"
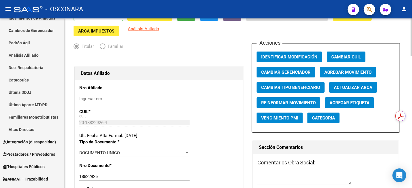
scroll to position [0, 0]
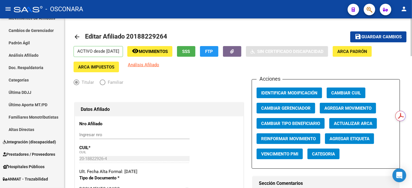
type input "[PERSON_NAME]"
click at [381, 35] on span "Guardar cambios" at bounding box center [382, 37] width 40 height 5
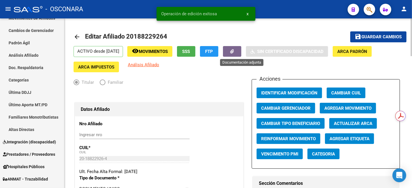
click at [234, 53] on icon "button" at bounding box center [233, 51] width 4 height 4
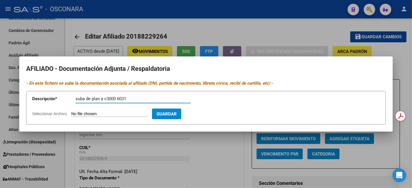
type input "suba de plan a c3000 6031"
click at [167, 112] on span "Guardar" at bounding box center [167, 113] width 20 height 5
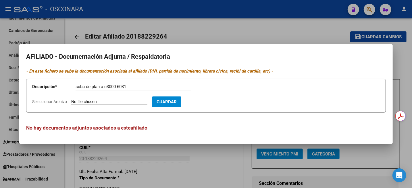
click at [99, 99] on app-file-uploader "Seleccionar Archivo" at bounding box center [92, 101] width 120 height 5
click at [150, 88] on input "suba de plan a c3000 6031" at bounding box center [133, 86] width 115 height 5
type input "C:\fakepath\WhatsApp Image [DATE] 13.32.35.jpeg"
click at [210, 103] on span "Guardar" at bounding box center [200, 101] width 20 height 5
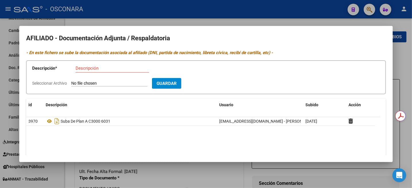
click at [409, 64] on div at bounding box center [206, 94] width 412 height 188
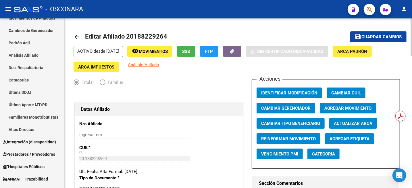
click at [363, 40] on button "save Guardar cambios" at bounding box center [379, 36] width 56 height 11
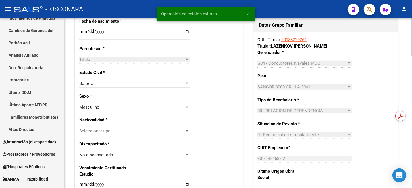
scroll to position [288, 0]
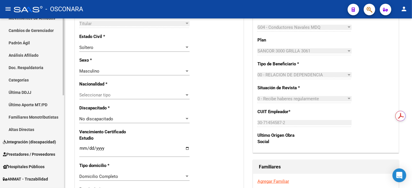
drag, startPoint x: 23, startPoint y: 53, endPoint x: 29, endPoint y: 52, distance: 6.0
click at [23, 52] on link "Análisis Afiliado" at bounding box center [32, 55] width 64 height 12
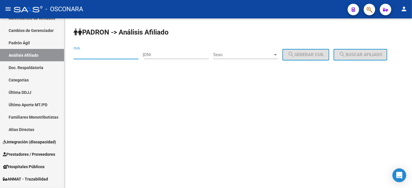
click at [116, 54] on input "CUIL" at bounding box center [106, 54] width 65 height 5
paste input "20-37977195-6"
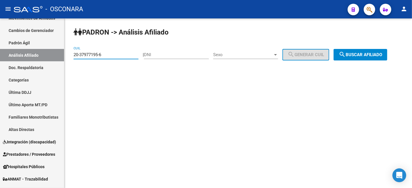
type input "20-37977195-6"
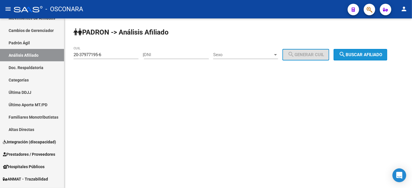
click at [360, 54] on span "search Buscar afiliado" at bounding box center [360, 54] width 43 height 5
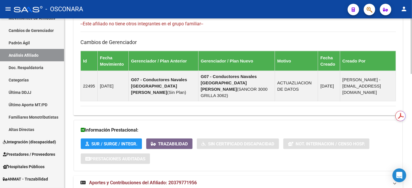
scroll to position [349, 0]
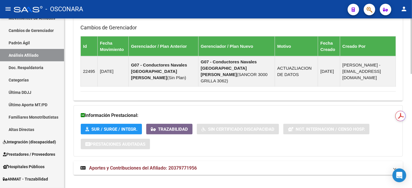
click at [188, 165] on mat-expansion-panel-header "Aportes y Contribuciones del Afiliado: 20379771956" at bounding box center [239, 168] width 330 height 14
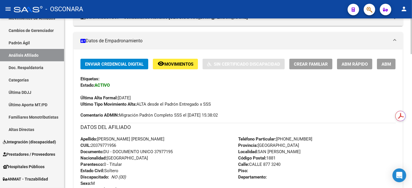
scroll to position [108, 0]
click at [387, 62] on span "ABM" at bounding box center [386, 64] width 9 height 5
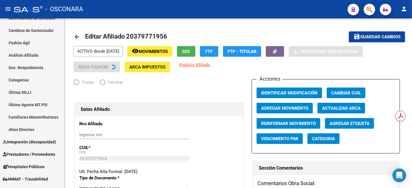
radio input "true"
type input "33-71251774-9"
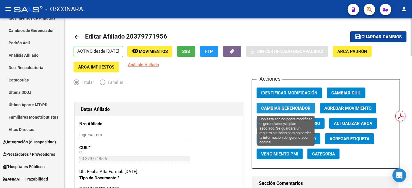
click at [291, 106] on span "Cambiar Gerenciador" at bounding box center [285, 108] width 49 height 5
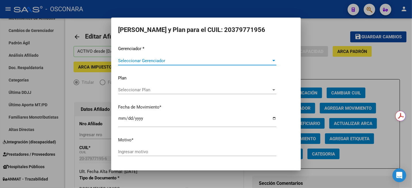
click at [213, 56] on div "Gerenciador * Seleccionar Gerenciador Seleccionar Gerenciador Plan Seleccionar …" at bounding box center [206, 103] width 176 height 116
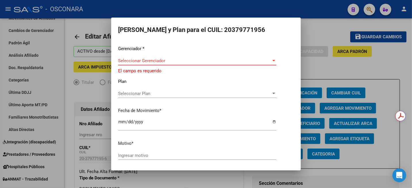
click at [212, 61] on span "Seleccionar Gerenciador" at bounding box center [194, 60] width 153 height 5
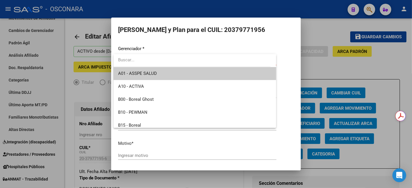
scroll to position [144, 0]
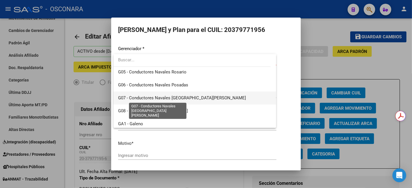
click at [190, 98] on span "G07 - Conductores Navales [GEOGRAPHIC_DATA][PERSON_NAME]" at bounding box center [182, 97] width 128 height 5
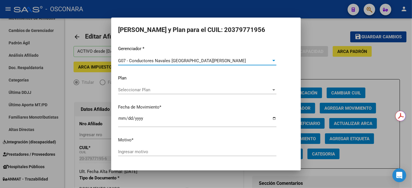
click at [154, 92] on span "Seleccionar Plan" at bounding box center [194, 89] width 153 height 5
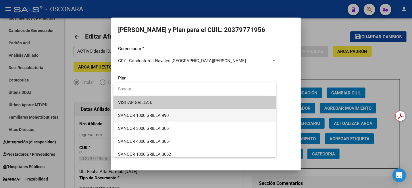
click at [156, 119] on span "SANCOR 1000 GRILLA 990" at bounding box center [195, 115] width 154 height 13
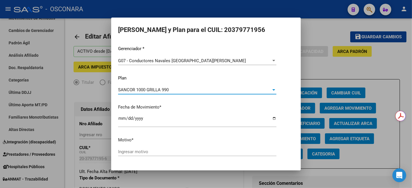
click at [130, 148] on div "Ingresar motivo" at bounding box center [197, 151] width 158 height 9
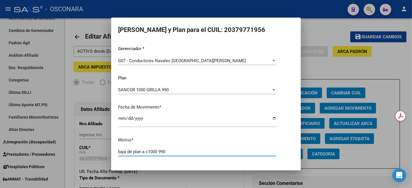
type input "baja de plan a c1000 990"
click at [152, 166] on button "Aceptar" at bounding box center [166, 171] width 28 height 10
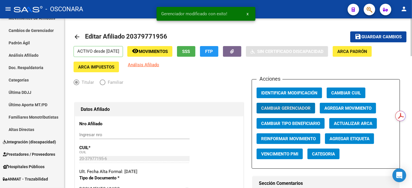
click at [405, 35] on button "save Guardar cambios" at bounding box center [379, 36] width 56 height 11
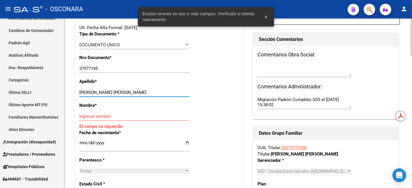
drag, startPoint x: 94, startPoint y: 92, endPoint x: 141, endPoint y: 92, distance: 47.2
click at [141, 92] on input "[PERSON_NAME] [PERSON_NAME]" at bounding box center [134, 92] width 110 height 5
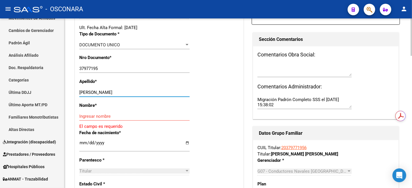
type input "[PERSON_NAME]"
click at [95, 116] on input "Ingresar nombre" at bounding box center [134, 116] width 110 height 5
paste input "[PERSON_NAME]"
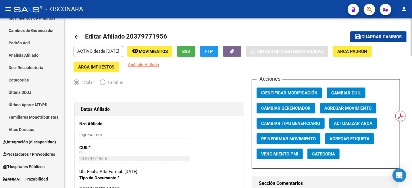
scroll to position [0, 0]
type input "[PERSON_NAME]"
click at [389, 33] on button "save Guardar cambios" at bounding box center [379, 36] width 56 height 11
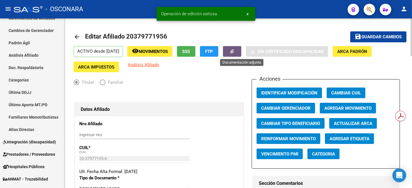
click at [239, 55] on button "button" at bounding box center [232, 51] width 18 height 11
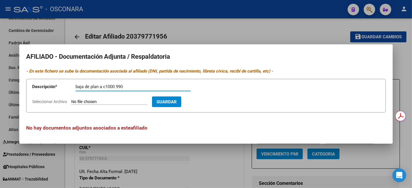
type input "baja de plan a c1000 990"
type input "C:\fakepath\NOTA BAJA DE PLAN (1) (1).docx"
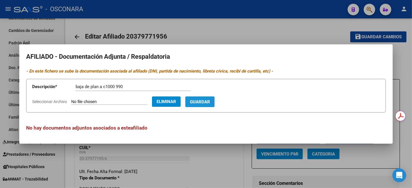
drag, startPoint x: 210, startPoint y: 101, endPoint x: 213, endPoint y: 101, distance: 3.2
click at [210, 101] on span "Guardar" at bounding box center [200, 101] width 20 height 5
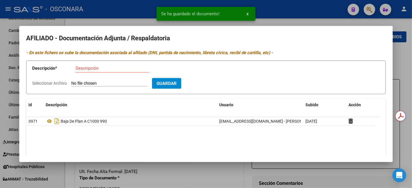
click at [405, 69] on div at bounding box center [206, 94] width 412 height 188
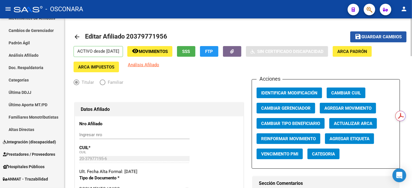
click at [380, 37] on span "Guardar cambios" at bounding box center [382, 37] width 40 height 5
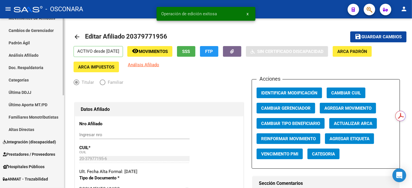
drag, startPoint x: 22, startPoint y: 56, endPoint x: 43, endPoint y: 64, distance: 23.1
click at [22, 56] on link "Análisis Afiliado" at bounding box center [32, 55] width 64 height 12
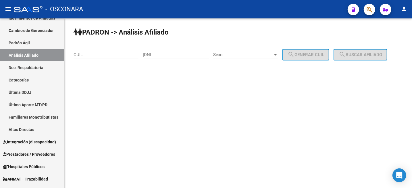
click at [102, 58] on div "CUIL" at bounding box center [106, 53] width 65 height 12
paste input "27-72666994-4"
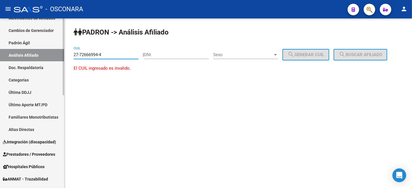
drag, startPoint x: 110, startPoint y: 55, endPoint x: 34, endPoint y: 52, distance: 76.3
click at [49, 54] on mat-sidenav-container "Firma Express Inicio Calendario SSS Instructivos Contacto OS Reportes Tablero d…" at bounding box center [206, 102] width 412 height 169
paste input "26669944-7"
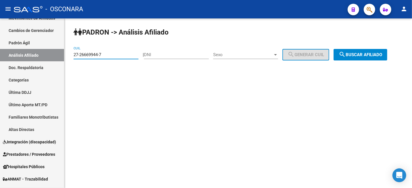
type input "27-26669944-7"
click at [365, 62] on div "PADRON -> Análisis Afiliado 27-26669944-7 CUIL | DNI Sexo Sexo search Generar C…" at bounding box center [238, 48] width 348 height 60
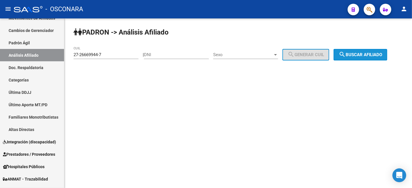
click at [365, 57] on span "search Buscar afiliado" at bounding box center [360, 54] width 43 height 5
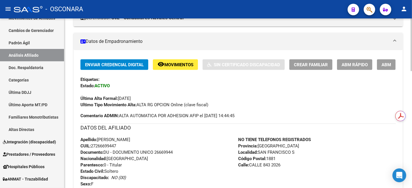
scroll to position [108, 0]
click at [383, 61] on button "ABM" at bounding box center [386, 64] width 19 height 11
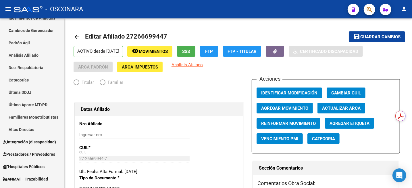
radio input "true"
type input "30-64399773-4"
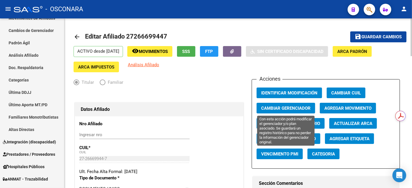
click at [305, 109] on span "Cambiar Gerenciador" at bounding box center [285, 108] width 49 height 5
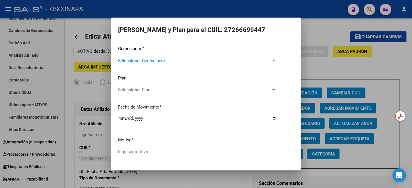
click at [206, 62] on span "Seleccionar Gerenciador" at bounding box center [194, 60] width 153 height 5
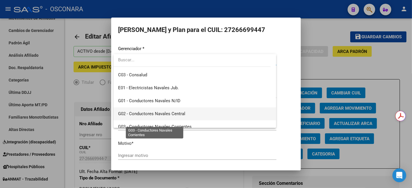
scroll to position [72, 0]
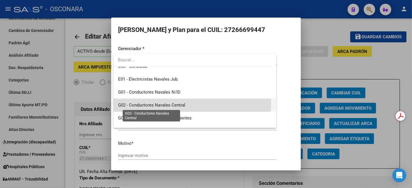
click at [183, 102] on span "G02 - Conductores Navales Central" at bounding box center [151, 104] width 67 height 5
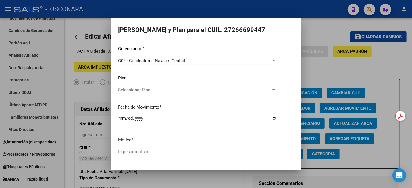
click at [171, 90] on span "Seleccionar Plan" at bounding box center [194, 89] width 153 height 5
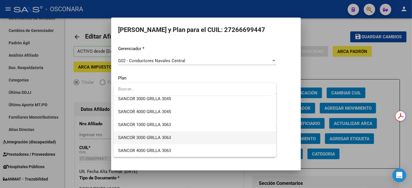
scroll to position [87, 0]
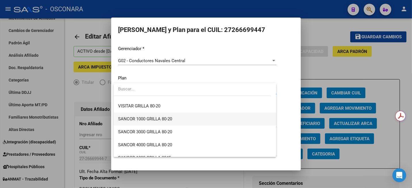
click at [174, 118] on span "SANCOR 1000 GRILLA 80-20" at bounding box center [195, 118] width 154 height 13
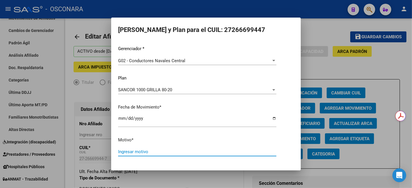
click at [158, 150] on input "Ingresar motivo" at bounding box center [197, 151] width 158 height 5
click at [150, 152] on input "modificar grilla a x1000 80-20" at bounding box center [197, 151] width 158 height 5
drag, startPoint x: 186, startPoint y: 152, endPoint x: 120, endPoint y: 158, distance: 66.8
click at [120, 158] on div "modificar grilla a c1000 80-20 Ingresar motivo" at bounding box center [197, 154] width 158 height 14
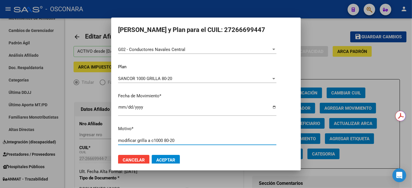
scroll to position [17, 0]
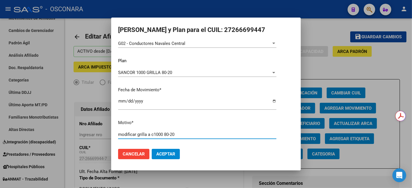
type input "modificar grilla a c1000 80-20"
click at [175, 153] on span "Aceptar" at bounding box center [165, 153] width 19 height 5
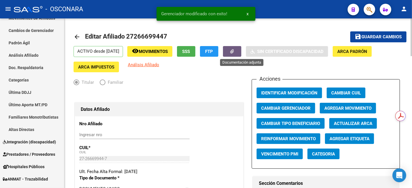
click at [234, 51] on icon "button" at bounding box center [233, 51] width 4 height 4
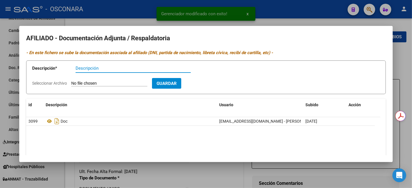
paste input "modificar grilla a c1000 80-20"
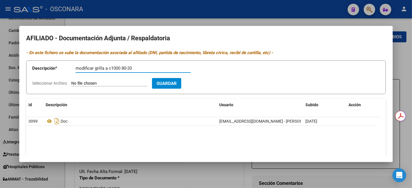
type input "modificar grilla a c1000 80-20"
type input "C:\fakepath\[DATE] (1).pdf"
click at [211, 94] on mat-dialog-content "AFILIADO - Documentación Adjunta / Respaldatoria - En este fichero se sube la d…" at bounding box center [206, 94] width 374 height 122
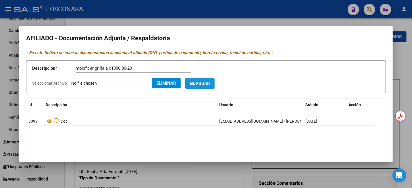
drag, startPoint x: 210, startPoint y: 87, endPoint x: 210, endPoint y: 84, distance: 3.8
click at [210, 87] on button "Guardar" at bounding box center [200, 83] width 29 height 11
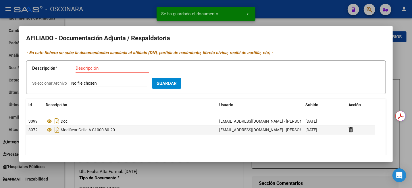
click at [409, 60] on div at bounding box center [206, 94] width 412 height 188
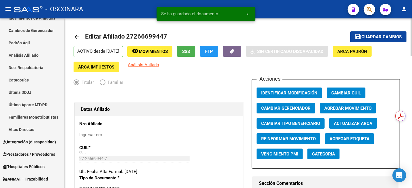
click at [352, 45] on mat-toolbar-row "save Guardar cambios" at bounding box center [372, 37] width 70 height 18
click at [356, 37] on mat-icon "save" at bounding box center [358, 36] width 7 height 7
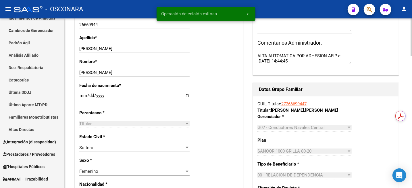
scroll to position [216, 0]
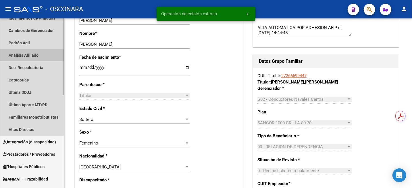
click at [24, 56] on link "Análisis Afiliado" at bounding box center [32, 55] width 64 height 12
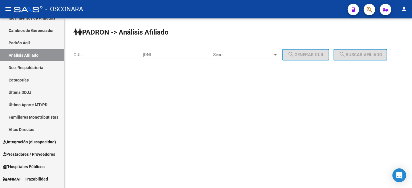
click at [159, 57] on input "DNI" at bounding box center [176, 54] width 65 height 5
type input "26745055"
click at [278, 53] on div at bounding box center [275, 54] width 5 height 5
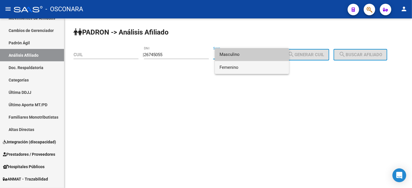
click at [257, 64] on span "Femenino" at bounding box center [252, 67] width 65 height 13
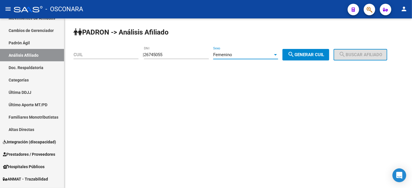
click at [295, 56] on mat-icon "search" at bounding box center [291, 54] width 7 height 7
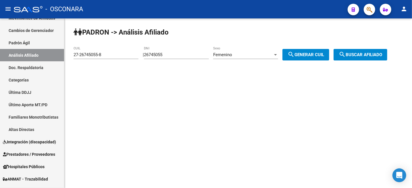
click at [346, 54] on mat-icon "search" at bounding box center [342, 54] width 7 height 7
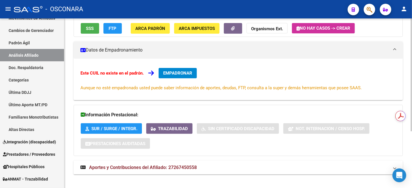
scroll to position [85, 0]
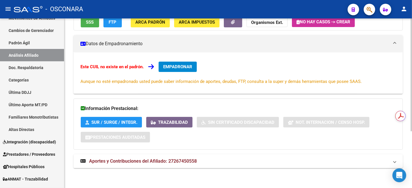
drag, startPoint x: 204, startPoint y: 163, endPoint x: 169, endPoint y: 162, distance: 34.5
click at [169, 162] on mat-panel-title "Aportes y Contribuciones del Afiliado: 27267450558" at bounding box center [235, 161] width 309 height 6
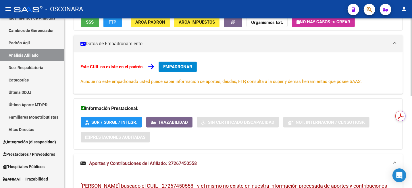
copy span "27267450558"
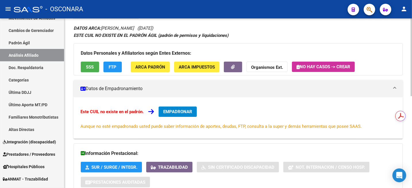
scroll to position [0, 0]
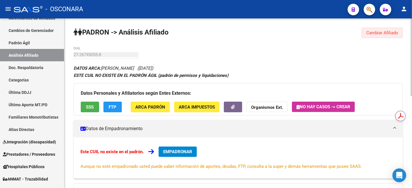
click at [395, 30] on span "Cambiar Afiliado" at bounding box center [383, 32] width 32 height 5
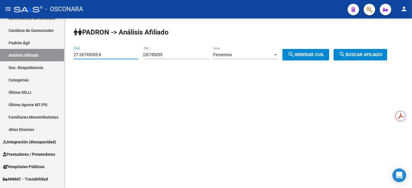
drag, startPoint x: 120, startPoint y: 53, endPoint x: 69, endPoint y: 60, distance: 51.1
click at [69, 60] on div "PADRON -> Análisis Afiliado 27-26745055-8 CUIL | 26745055 DNI Femenino Sexo sea…" at bounding box center [238, 48] width 348 height 60
paste input "0-25800546-6"
click at [346, 55] on mat-icon "search" at bounding box center [342, 54] width 7 height 7
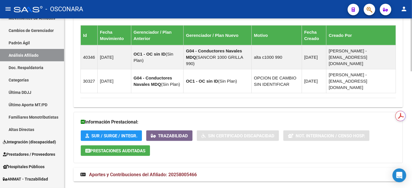
scroll to position [372, 0]
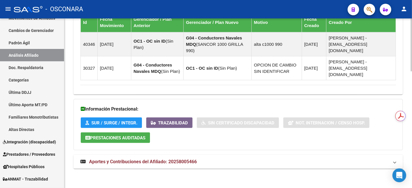
click at [167, 160] on span "Aportes y Contribuciones del Afiliado: 20258005466" at bounding box center [143, 161] width 108 height 5
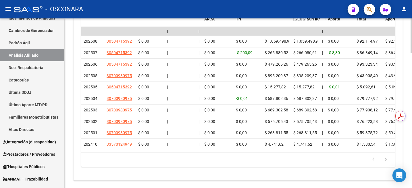
scroll to position [643, 0]
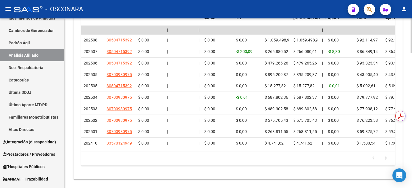
click at [412, 163] on div at bounding box center [411, 168] width 1 height 35
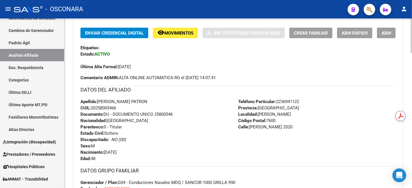
scroll to position [0, 0]
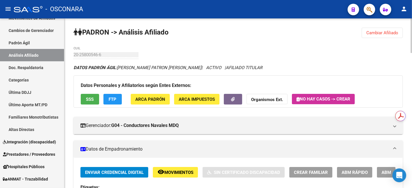
click at [395, 33] on span "Cambiar Afiliado" at bounding box center [383, 32] width 32 height 5
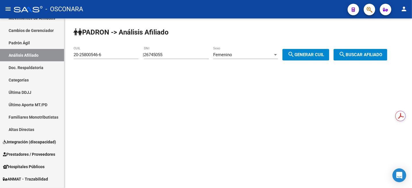
click at [116, 51] on div "20-25800546-6 CUIL" at bounding box center [106, 53] width 65 height 12
click at [116, 57] on input "20-25800546-6" at bounding box center [106, 54] width 65 height 5
paste input "0633486-0"
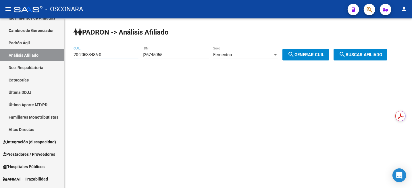
type input "20-20633486-0"
click at [358, 54] on span "search Buscar afiliado" at bounding box center [360, 54] width 43 height 5
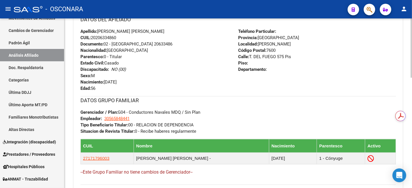
scroll to position [108, 0]
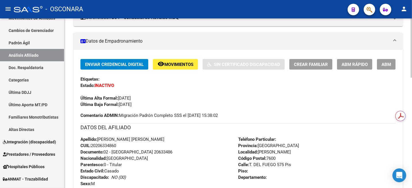
click at [395, 64] on button "ABM" at bounding box center [386, 64] width 19 height 11
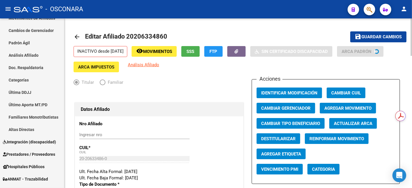
radio input "true"
type input "30-56584844-1"
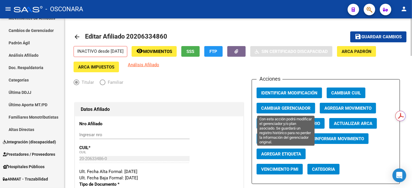
click at [295, 107] on span "Cambiar Gerenciador" at bounding box center [285, 108] width 49 height 5
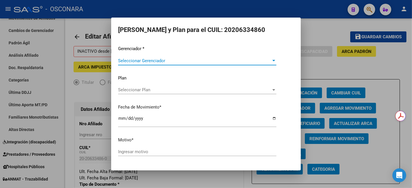
click at [222, 67] on div "Seleccionar Gerenciador Seleccionar Gerenciador" at bounding box center [197, 63] width 158 height 14
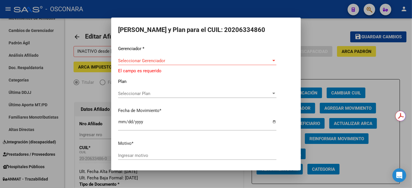
click at [212, 65] on div "Seleccionar Gerenciador Seleccionar Gerenciador" at bounding box center [197, 63] width 158 height 14
click at [212, 63] on div "Seleccionar Gerenciador Seleccionar Gerenciador" at bounding box center [197, 60] width 158 height 9
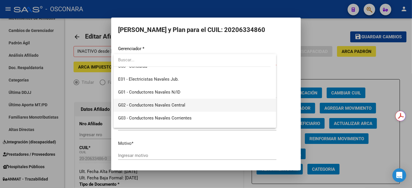
scroll to position [108, 0]
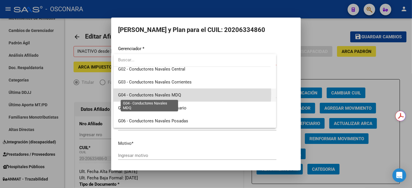
click at [176, 93] on span "G04 - Conductores Navales MDQ" at bounding box center [149, 94] width 63 height 5
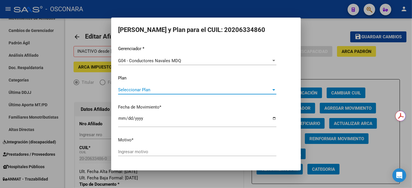
click at [167, 89] on span "Seleccionar Plan" at bounding box center [194, 89] width 153 height 5
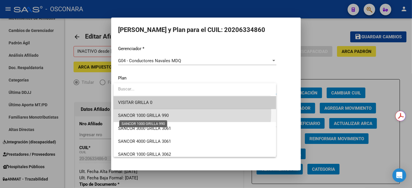
click at [162, 113] on span "SANCOR 1000 GRILLA 990" at bounding box center [143, 115] width 51 height 5
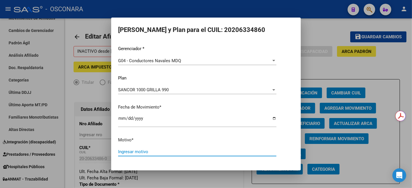
click at [128, 154] on input "Ingresar motivo" at bounding box center [197, 151] width 158 height 5
type input "alta c1000 990"
click at [152, 166] on button "Aceptar" at bounding box center [166, 171] width 28 height 10
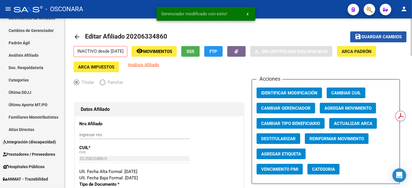
click at [377, 40] on button "save Guardar cambios" at bounding box center [379, 36] width 56 height 11
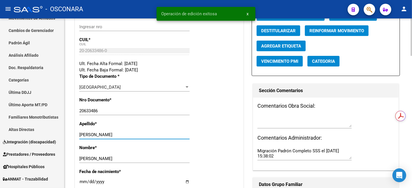
drag, startPoint x: 105, startPoint y: 135, endPoint x: 144, endPoint y: 136, distance: 39.1
click at [144, 136] on input "[PERSON_NAME]" at bounding box center [134, 134] width 110 height 5
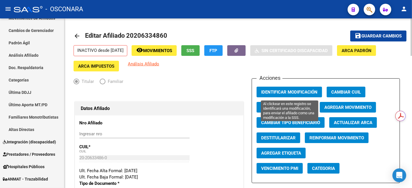
scroll to position [0, 0]
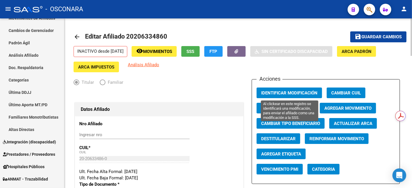
type input "[PERSON_NAME]"
click at [313, 94] on span "Identificar Modificación" at bounding box center [289, 92] width 56 height 5
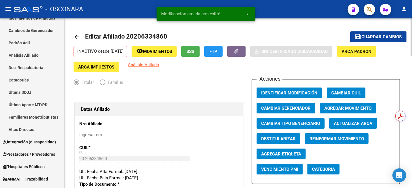
click at [360, 35] on mat-icon "save" at bounding box center [358, 36] width 7 height 7
click at [239, 49] on icon "button" at bounding box center [237, 51] width 4 height 4
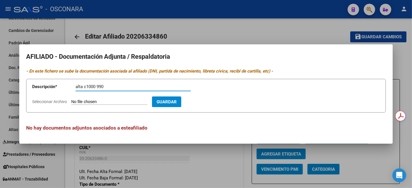
type input "alta c1000 990"
type input "C:\fakepath\CamScanner [DATE] 11.32.pdf"
click at [209, 104] on button "Guardar" at bounding box center [200, 101] width 29 height 11
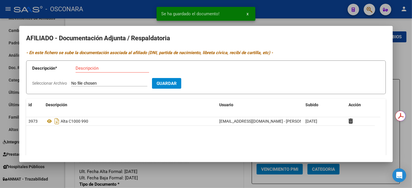
click at [409, 66] on div at bounding box center [206, 94] width 412 height 188
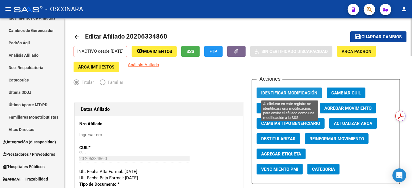
click at [310, 90] on span "Identificar Modificación" at bounding box center [289, 92] width 56 height 5
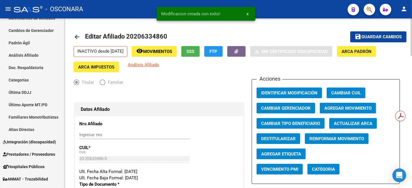
click at [370, 36] on span "Guardar cambios" at bounding box center [382, 37] width 40 height 5
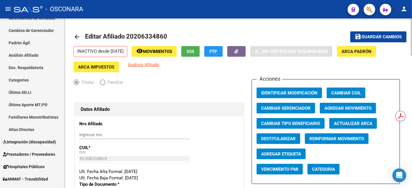
click at [166, 48] on button "remove_red_eye Movimientos" at bounding box center [154, 51] width 45 height 11
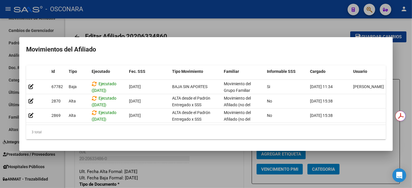
click at [180, 28] on div at bounding box center [206, 94] width 412 height 188
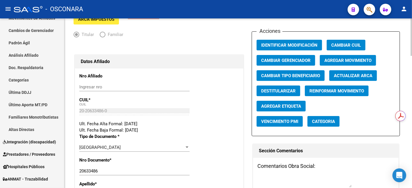
scroll to position [36, 0]
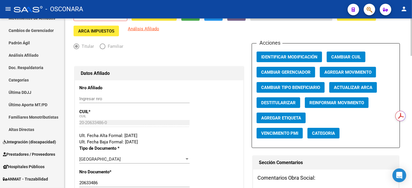
click at [355, 69] on span "Agregar Movimiento" at bounding box center [348, 71] width 47 height 5
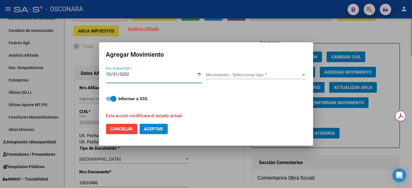
type input "[DATE]"
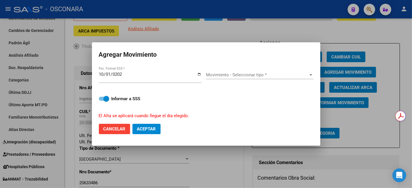
click at [242, 79] on div "Movimiento - Seleccionar tipo * Movimiento - Seleccionar tipo *" at bounding box center [260, 74] width 108 height 9
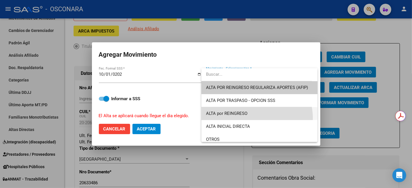
click at [258, 119] on span "ALTA por REINGRESO" at bounding box center [259, 113] width 107 height 13
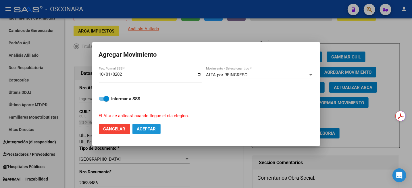
click at [144, 124] on button "Aceptar" at bounding box center [147, 129] width 28 height 10
checkbox input "false"
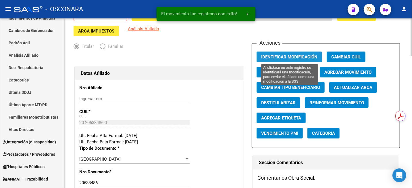
click at [304, 55] on span "Identificar Modificación" at bounding box center [289, 56] width 56 height 5
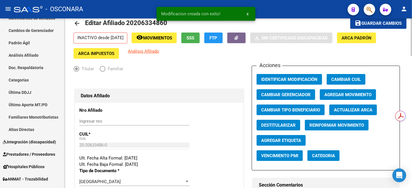
scroll to position [0, 0]
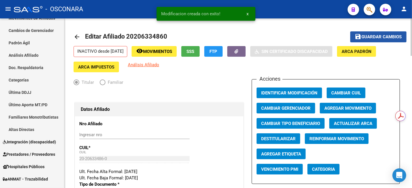
click at [379, 36] on span "Guardar cambios" at bounding box center [382, 37] width 40 height 5
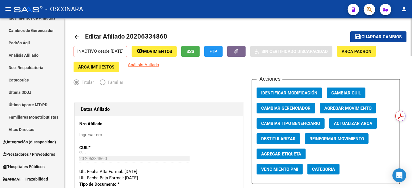
click at [140, 33] on span "Editar Afiliado 20206334860" at bounding box center [126, 36] width 82 height 7
click at [159, 48] on button "remove_red_eye Movimientos" at bounding box center [154, 51] width 45 height 11
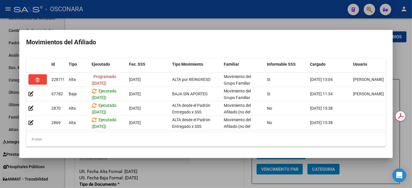
click at [171, 26] on div at bounding box center [206, 94] width 412 height 188
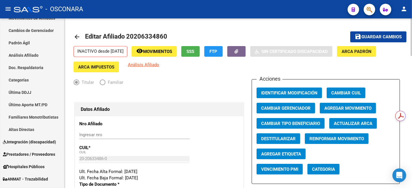
click at [133, 40] on span "Editar Afiliado 20206334860" at bounding box center [126, 36] width 82 height 7
click at [137, 38] on span "Editar Afiliado 20206334860" at bounding box center [126, 36] width 82 height 7
copy h1 "20206334860"
click at [27, 56] on link "Análisis Afiliado" at bounding box center [32, 55] width 64 height 12
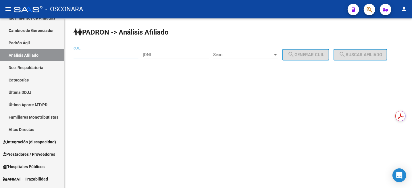
drag, startPoint x: 81, startPoint y: 56, endPoint x: 87, endPoint y: 57, distance: 6.5
click at [82, 56] on input "CUIL" at bounding box center [106, 54] width 65 height 5
paste input "20-20633486-0"
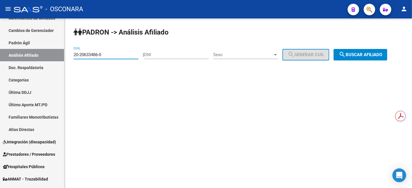
type input "20-20633486-0"
click at [380, 57] on span "search Buscar afiliado" at bounding box center [360, 54] width 43 height 5
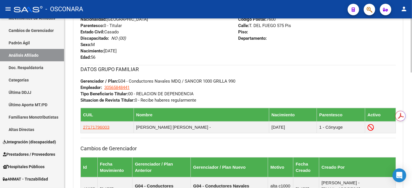
scroll to position [252, 0]
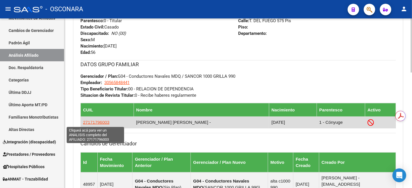
click at [92, 124] on span "27171796003" at bounding box center [96, 122] width 26 height 5
type textarea "27171796003"
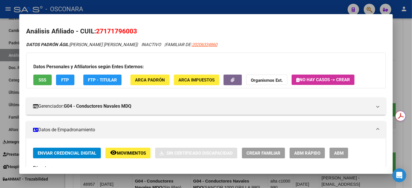
click at [134, 152] on span "Movimientos" at bounding box center [131, 152] width 29 height 5
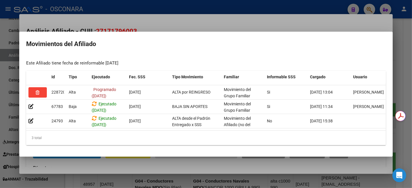
click at [327, 25] on div at bounding box center [206, 94] width 412 height 188
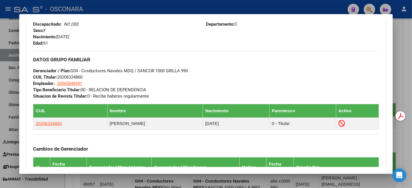
click at [409, 75] on div at bounding box center [206, 94] width 412 height 188
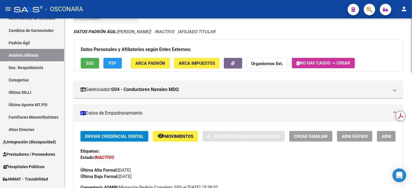
scroll to position [0, 0]
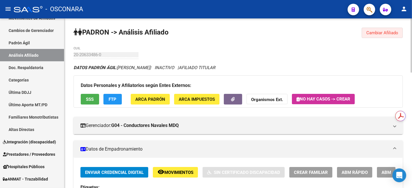
click at [393, 31] on span "Cambiar Afiliado" at bounding box center [383, 32] width 32 height 5
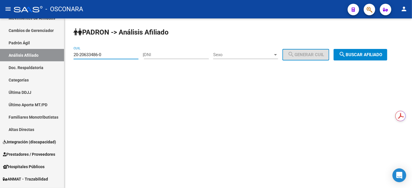
drag, startPoint x: 109, startPoint y: 56, endPoint x: 77, endPoint y: 56, distance: 32.5
click at [77, 56] on input "20-20633486-0" at bounding box center [106, 54] width 65 height 5
type input "2"
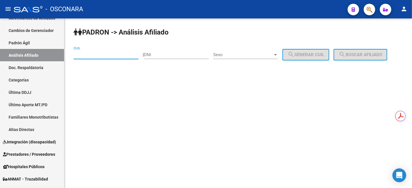
paste input "20-30422712-6"
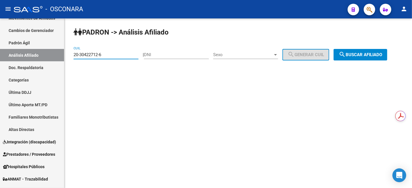
type input "20-30422712-6"
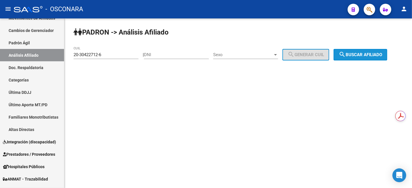
click at [383, 54] on span "search Buscar afiliado" at bounding box center [360, 54] width 43 height 5
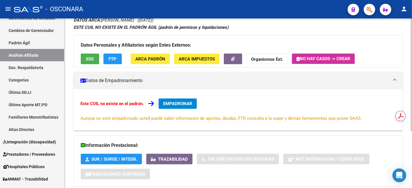
scroll to position [85, 0]
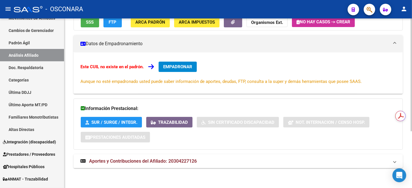
click at [153, 164] on strong "Aportes y Contribuciones del Afiliado: 20304227126" at bounding box center [139, 161] width 116 height 6
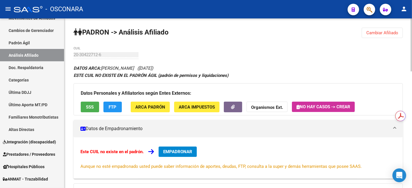
scroll to position [72, 0]
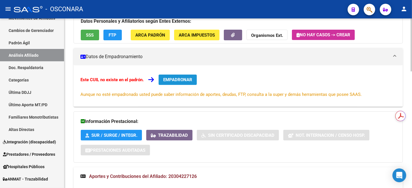
click at [188, 77] on button "EMPADRONAR" at bounding box center [178, 79] width 38 height 10
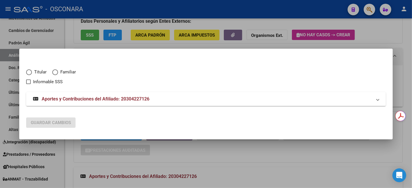
click at [31, 70] on span "Elija una opción" at bounding box center [29, 72] width 6 height 6
click at [31, 70] on input "Titular" at bounding box center [29, 72] width 6 height 6
radio input "true"
checkbox input "true"
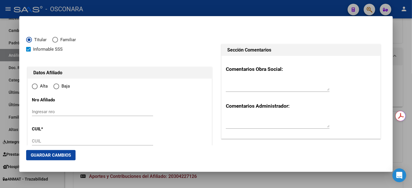
type input "20-30422712-6"
radio input "true"
type input "30422712"
type input "[PERSON_NAME]"
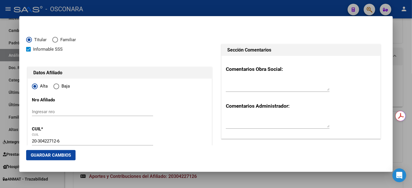
type input "[DATE]"
type input "BAHIA BLANCA"
type input "8000"
type input "[PERSON_NAME]"
type input "2310"
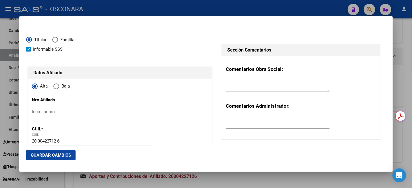
type input "BAHIA BLANCA"
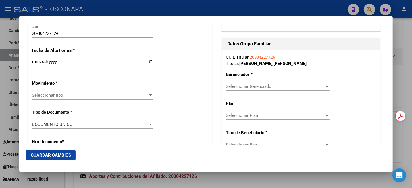
scroll to position [108, 0]
click at [89, 97] on span "Seleccionar tipo" at bounding box center [90, 94] width 116 height 5
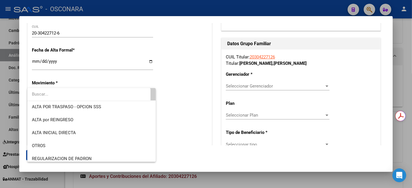
scroll to position [0, 0]
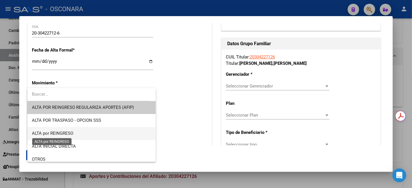
click at [73, 132] on span "ALTA por REINGRESO" at bounding box center [52, 133] width 41 height 5
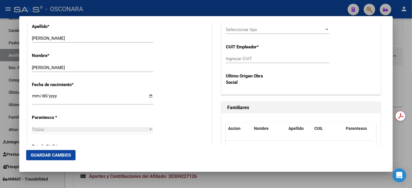
scroll to position [324, 0]
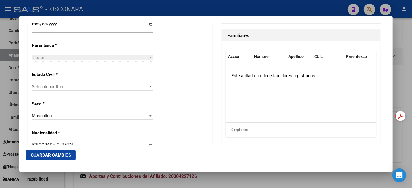
click at [81, 83] on div "Seleccionar tipo Seleccionar tipo" at bounding box center [92, 86] width 121 height 9
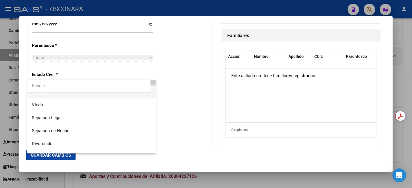
scroll to position [30, 0]
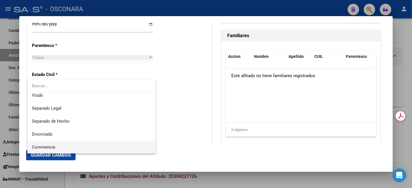
click at [57, 146] on span "Convivencia" at bounding box center [91, 147] width 119 height 13
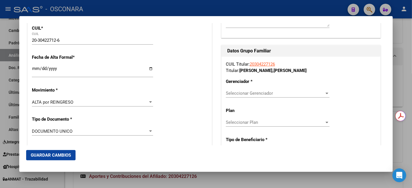
scroll to position [101, 0]
click at [317, 94] on span "Seleccionar Gerenciador" at bounding box center [275, 93] width 99 height 5
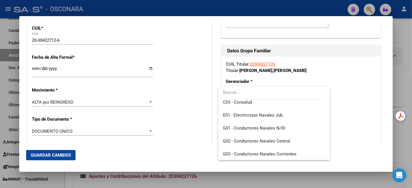
scroll to position [108, 0]
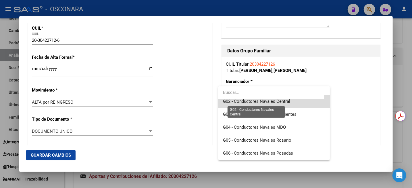
click at [282, 103] on span "G02 - Conductores Navales Central" at bounding box center [256, 101] width 67 height 5
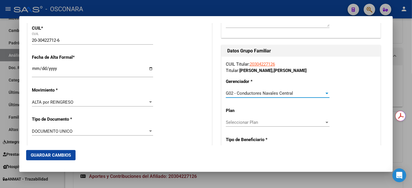
click at [247, 121] on span "Seleccionar Plan" at bounding box center [275, 122] width 99 height 5
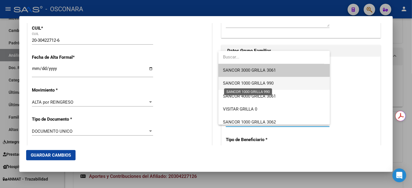
click at [265, 83] on span "SANCOR 1000 GRILLA 990" at bounding box center [248, 83] width 51 height 5
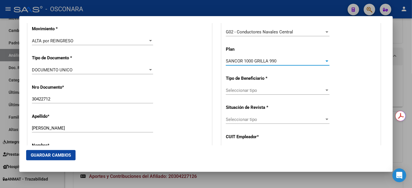
scroll to position [173, 0]
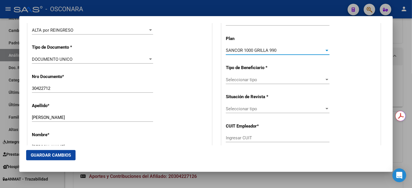
click at [252, 80] on span "Seleccionar tipo" at bounding box center [275, 79] width 99 height 5
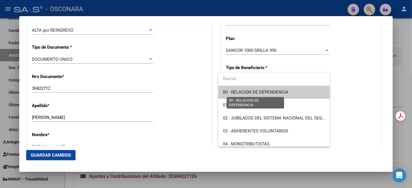
click at [269, 91] on span "00 - RELACION DE DEPENDENCIA" at bounding box center [256, 91] width 66 height 5
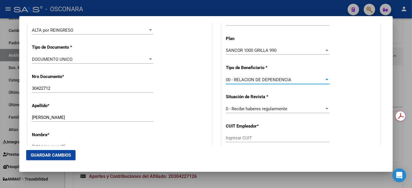
type input "30-66028312-5"
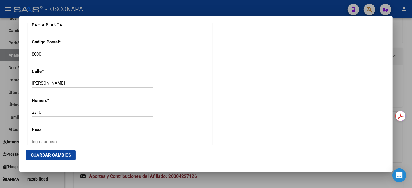
scroll to position [604, 0]
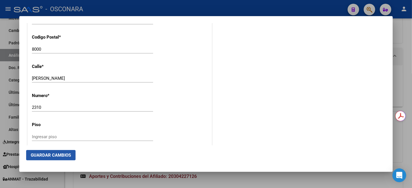
drag, startPoint x: 50, startPoint y: 156, endPoint x: 55, endPoint y: 155, distance: 5.4
click at [50, 156] on span "Guardar Cambios" at bounding box center [51, 154] width 40 height 5
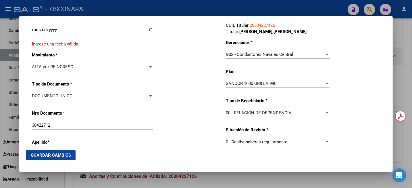
scroll to position [108, 0]
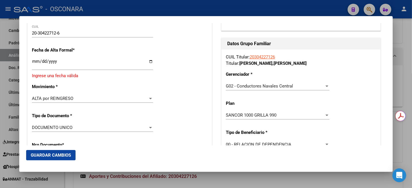
click at [36, 62] on input "Ingresar fecha" at bounding box center [92, 63] width 121 height 9
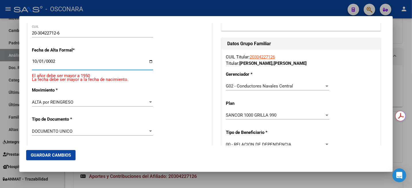
scroll to position [112, 0]
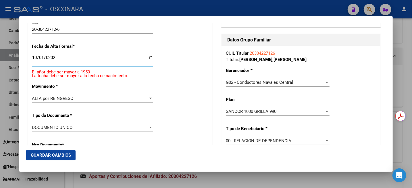
type input "[DATE]"
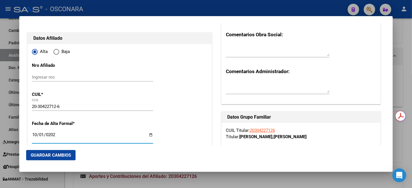
scroll to position [36, 0]
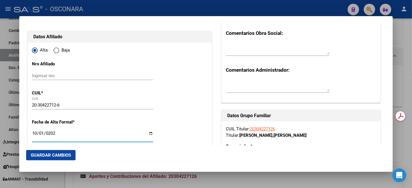
click at [37, 156] on span "Guardar Cambios" at bounding box center [51, 154] width 40 height 5
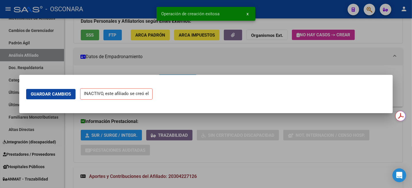
scroll to position [0, 0]
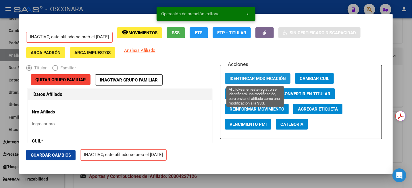
drag, startPoint x: 276, startPoint y: 78, endPoint x: 57, endPoint y: 149, distance: 230.1
click at [276, 78] on span "Identificar Modificación" at bounding box center [258, 78] width 56 height 5
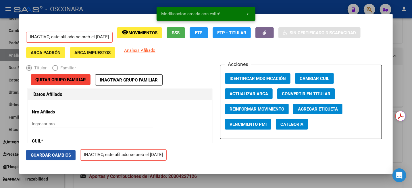
click at [42, 155] on span "Guardar Cambios" at bounding box center [51, 154] width 40 height 5
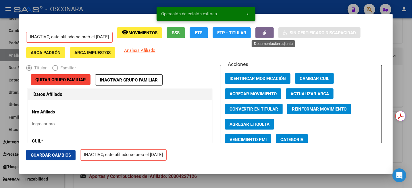
click at [272, 32] on button "button" at bounding box center [265, 32] width 18 height 11
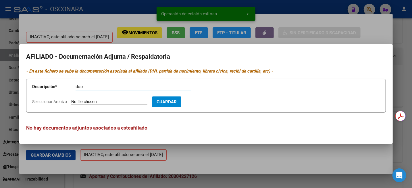
type input "doc"
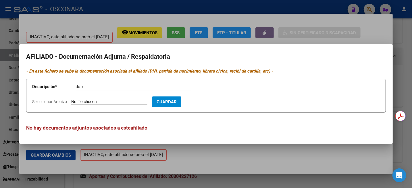
type input "C:\fakepath\WhatsApp Unknown [DATE] 14.06.40.zip"
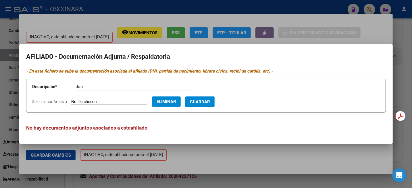
click at [210, 102] on span "Guardar" at bounding box center [200, 101] width 20 height 5
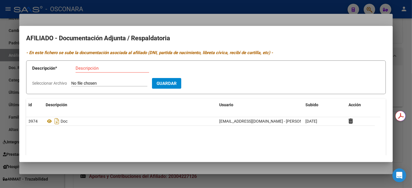
click at [409, 77] on div at bounding box center [206, 94] width 412 height 188
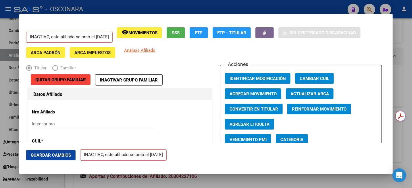
click at [408, 62] on div at bounding box center [206, 94] width 412 height 188
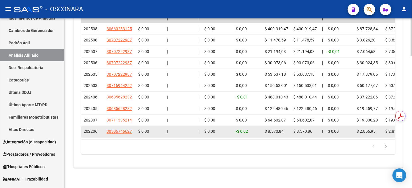
scroll to position [527, 0]
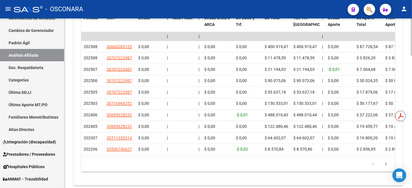
click at [412, 161] on div at bounding box center [411, 164] width 1 height 37
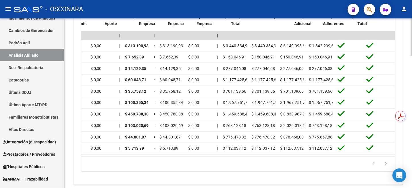
scroll to position [0, 0]
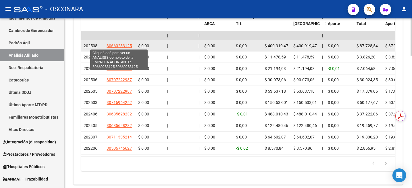
click at [121, 46] on span "30660283125" at bounding box center [119, 45] width 25 height 5
type textarea "30660283125"
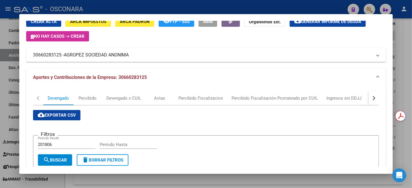
scroll to position [36, 0]
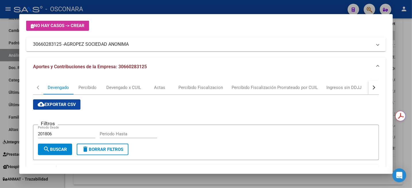
click at [402, 42] on div at bounding box center [206, 94] width 412 height 188
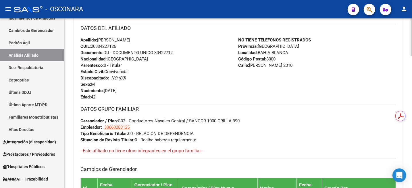
scroll to position [72, 0]
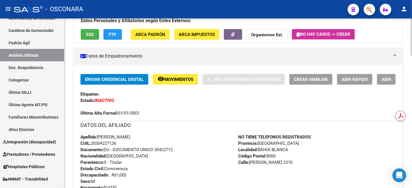
click at [390, 84] on button "ABM" at bounding box center [386, 79] width 19 height 11
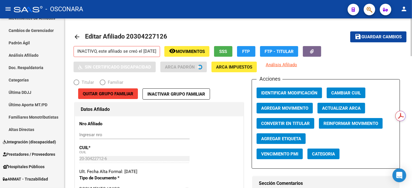
radio input "true"
type input "30-66028312-5"
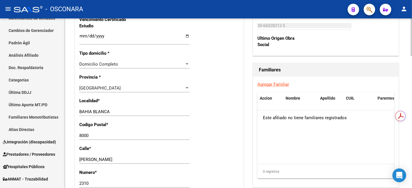
scroll to position [396, 0]
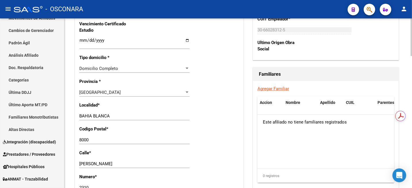
click at [270, 90] on link "Agregar Familiar" at bounding box center [274, 88] width 32 height 5
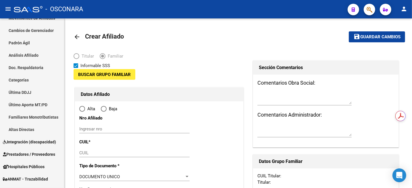
type input "30-66028312-5"
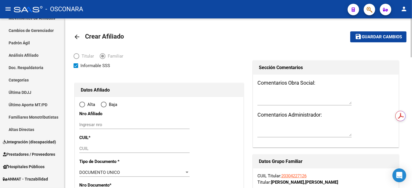
type input "BAHIA BLANCA"
type input "8000"
type input "[PERSON_NAME]"
type input "2310"
radio input "true"
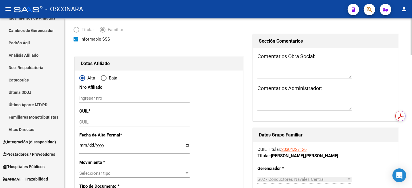
type input "30-66028312-5"
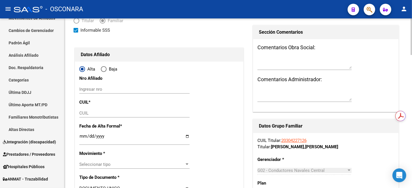
scroll to position [36, 0]
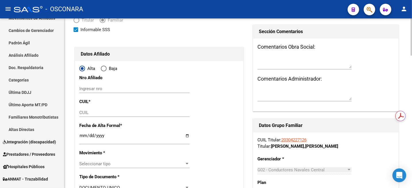
click at [123, 116] on div "CUIL" at bounding box center [134, 112] width 110 height 9
paste input "27-30422892-5"
type input "27-30422892-5"
click at [84, 132] on div "Ingresar fecha" at bounding box center [134, 138] width 110 height 12
type input "30422892"
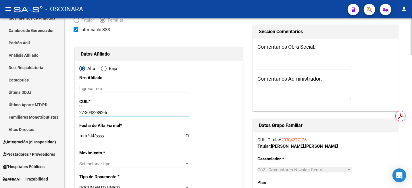
type input "BECERRA"
type input "[PERSON_NAME]"
type input "[DATE]"
type input "BAHIA BLANCA"
type input "GRAL [PERSON_NAME]"
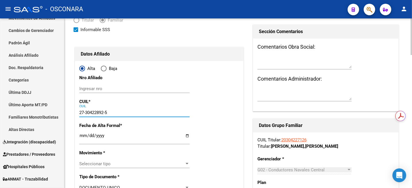
type input "2254"
type input "0"
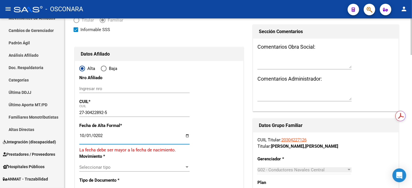
type input "[DATE]"
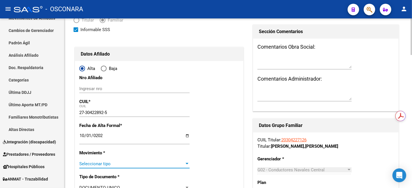
click at [112, 163] on span "Seleccionar tipo" at bounding box center [131, 163] width 105 height 5
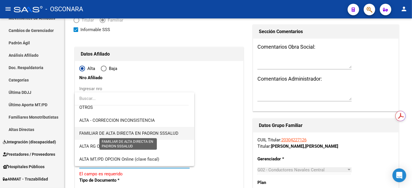
scroll to position [72, 0]
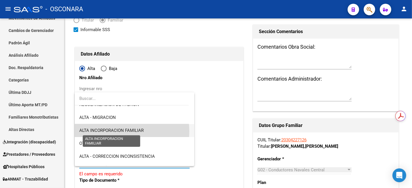
click at [124, 131] on span "ALTA INCORPORACION FAMILIAR" at bounding box center [111, 130] width 64 height 5
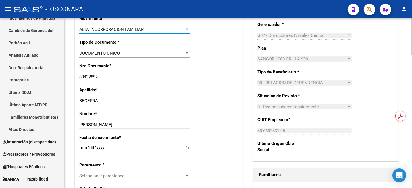
scroll to position [180, 0]
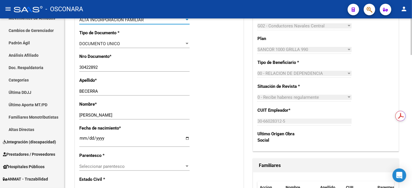
click at [107, 171] on div "Seleccionar parentesco Seleccionar parentesco" at bounding box center [134, 169] width 110 height 14
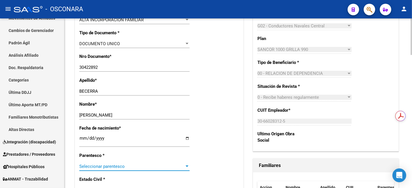
click at [106, 168] on span "Seleccionar parentesco" at bounding box center [131, 166] width 105 height 5
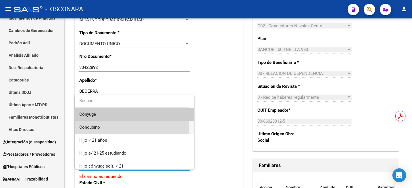
click at [102, 126] on span "Concubino" at bounding box center [134, 127] width 110 height 13
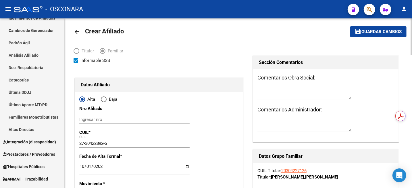
scroll to position [0, 0]
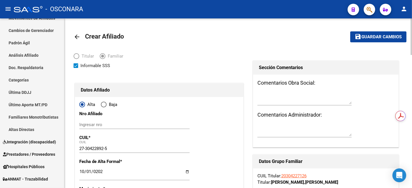
click at [373, 35] on span "Guardar cambios" at bounding box center [382, 37] width 40 height 5
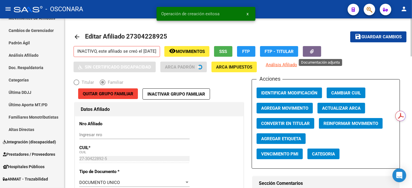
radio input "true"
type input "30-66028312-5"
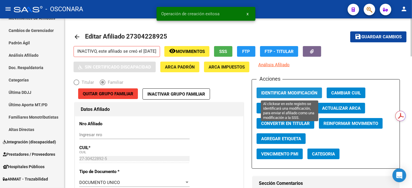
click at [309, 93] on span "Identificar Modificación" at bounding box center [289, 92] width 56 height 5
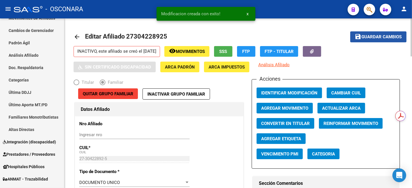
click at [359, 38] on mat-icon "save" at bounding box center [358, 36] width 7 height 7
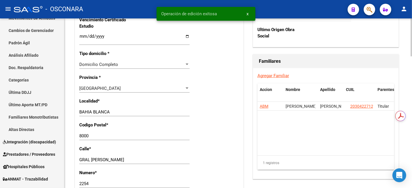
scroll to position [396, 0]
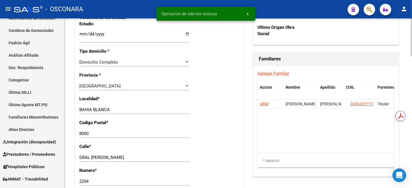
click at [278, 71] on link "Agregar Familiar" at bounding box center [274, 73] width 32 height 5
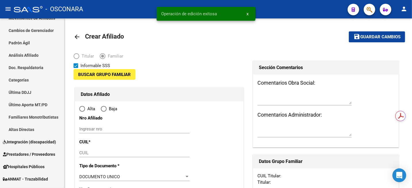
type input "30-66028312-5"
type input "BAHIA BLANCA"
type input "8000"
type input "[PERSON_NAME]"
type input "2310"
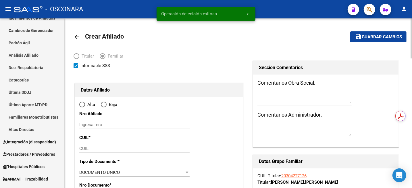
radio input "true"
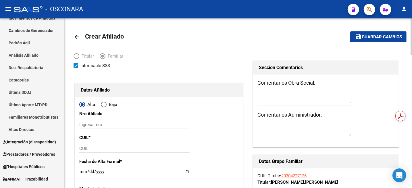
type input "30-66028312-5"
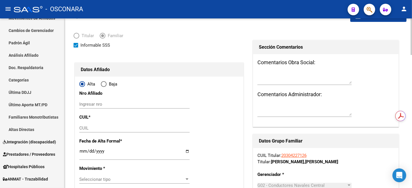
scroll to position [36, 0]
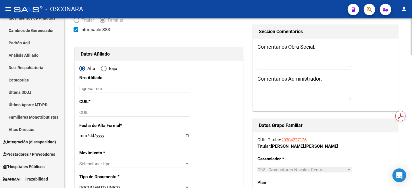
click at [101, 116] on div "CUIL" at bounding box center [134, 115] width 110 height 14
click at [102, 114] on input "CUIL" at bounding box center [134, 112] width 110 height 5
paste input "27-59003310-9"
type input "27-59003310-9"
type input "59003310"
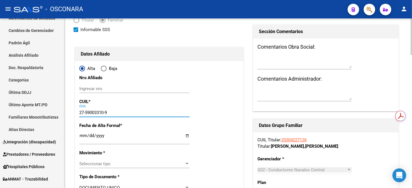
type input "[PERSON_NAME]"
type input "[DATE]"
type input "BAHIA BLANCA"
type input "GRAL [PERSON_NAME]"
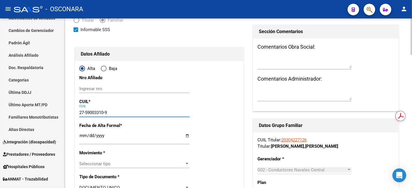
type input "2254"
type input "27-59003310-9"
click at [81, 135] on input "Ingresar fecha" at bounding box center [134, 137] width 110 height 9
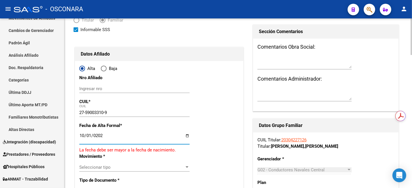
type input "[DATE]"
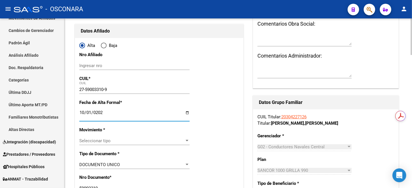
scroll to position [72, 0]
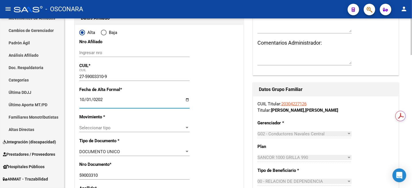
click at [96, 127] on span "Seleccionar tipo" at bounding box center [131, 127] width 105 height 5
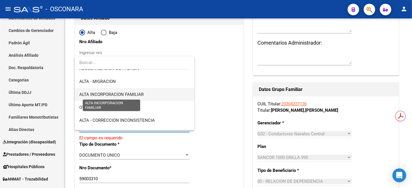
click at [142, 95] on span "ALTA INCORPORACION FAMILIAR" at bounding box center [111, 94] width 64 height 5
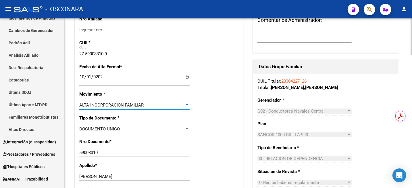
scroll to position [108, 0]
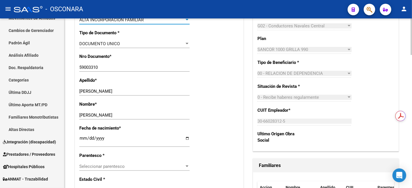
scroll to position [216, 0]
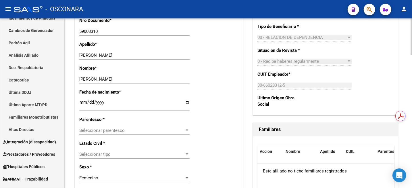
click at [116, 129] on span "Seleccionar parentesco" at bounding box center [131, 130] width 105 height 5
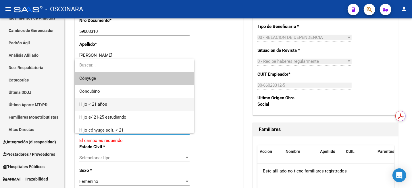
click at [113, 106] on span "Hijo < 21 años" at bounding box center [134, 104] width 110 height 13
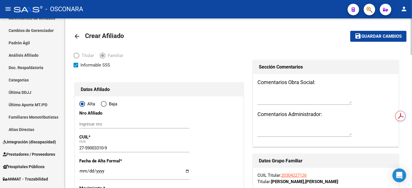
scroll to position [0, 0]
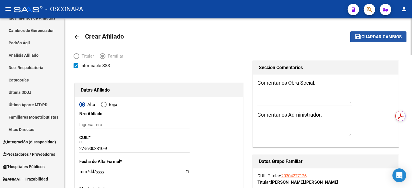
click at [375, 35] on span "Guardar cambios" at bounding box center [382, 37] width 40 height 5
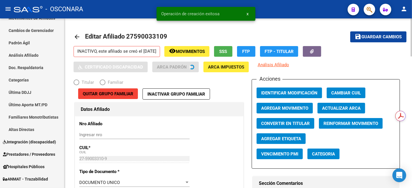
radio input "true"
type input "30-66028312-5"
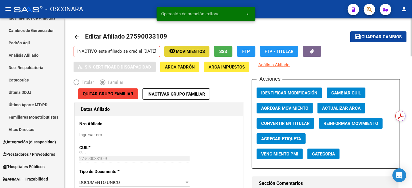
click at [192, 47] on button "remove_red_eye Movimientos" at bounding box center [187, 51] width 45 height 11
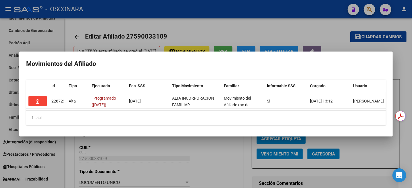
click at [280, 20] on div at bounding box center [206, 94] width 412 height 188
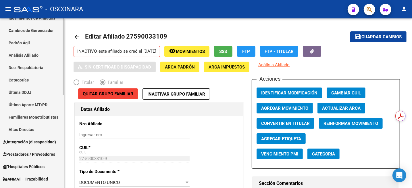
click at [28, 57] on link "Análisis Afiliado" at bounding box center [32, 55] width 64 height 12
